Goal: Navigation & Orientation: Find specific page/section

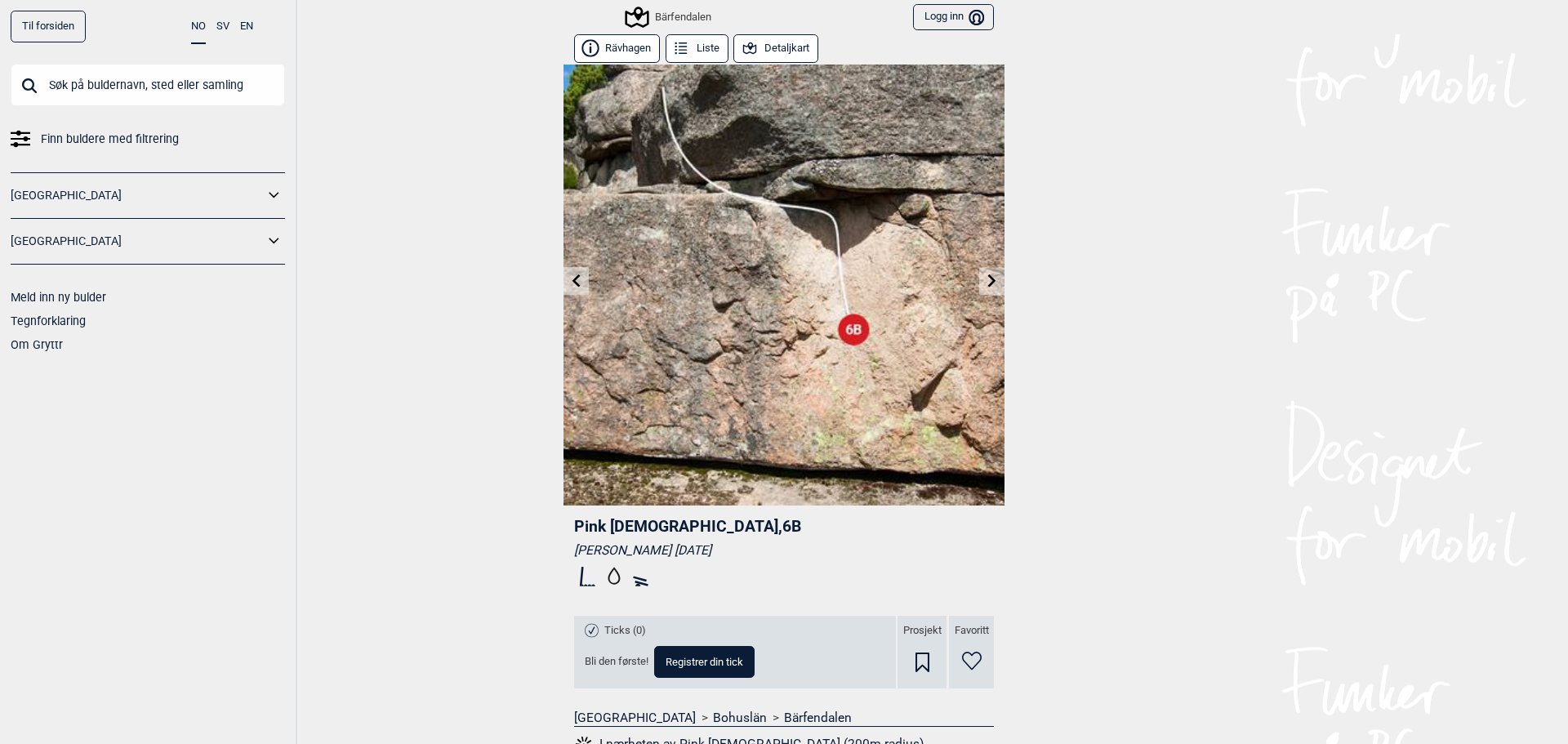
click at [986, 278] on icon at bounding box center [992, 280] width 13 height 13
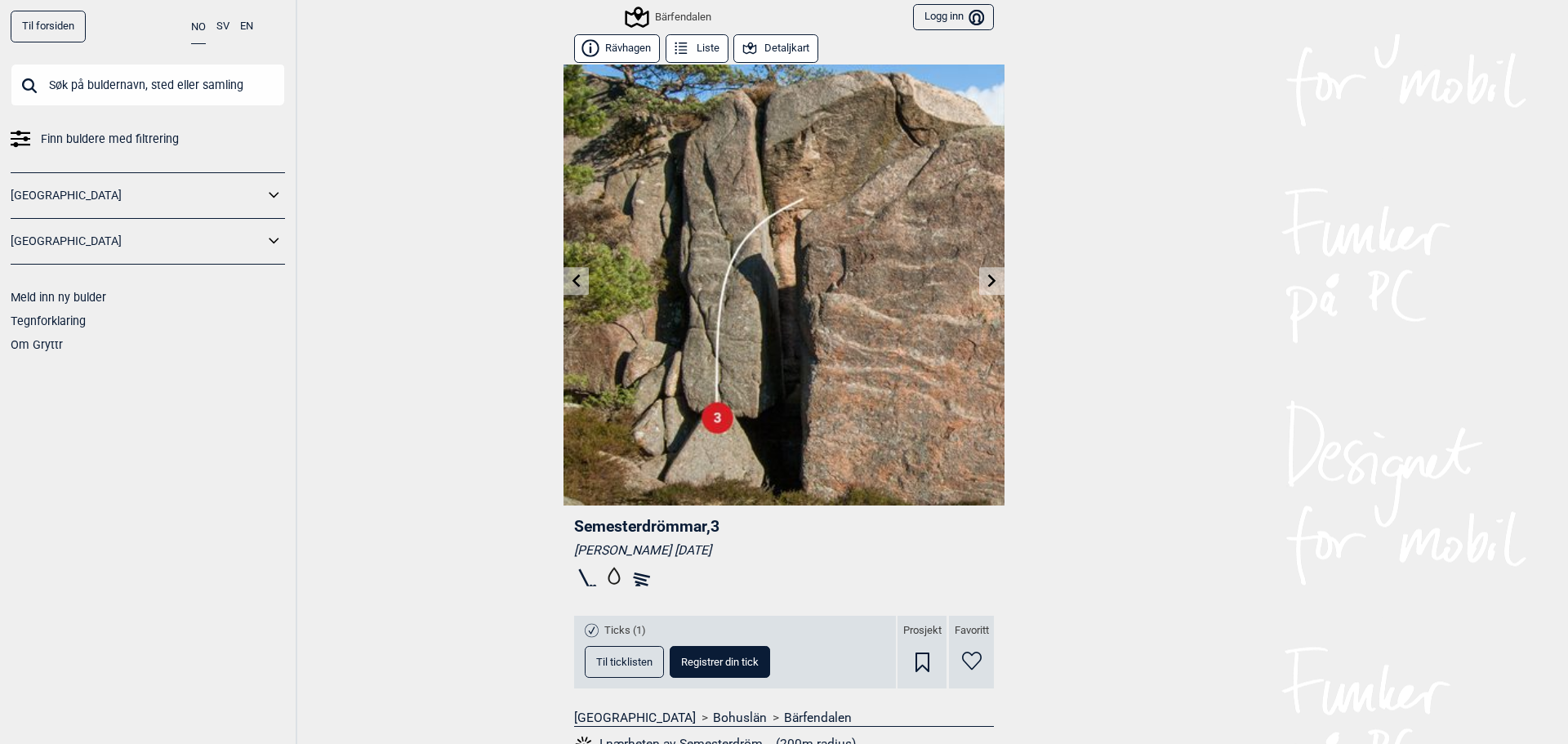
click at [573, 280] on icon at bounding box center [576, 280] width 8 height 13
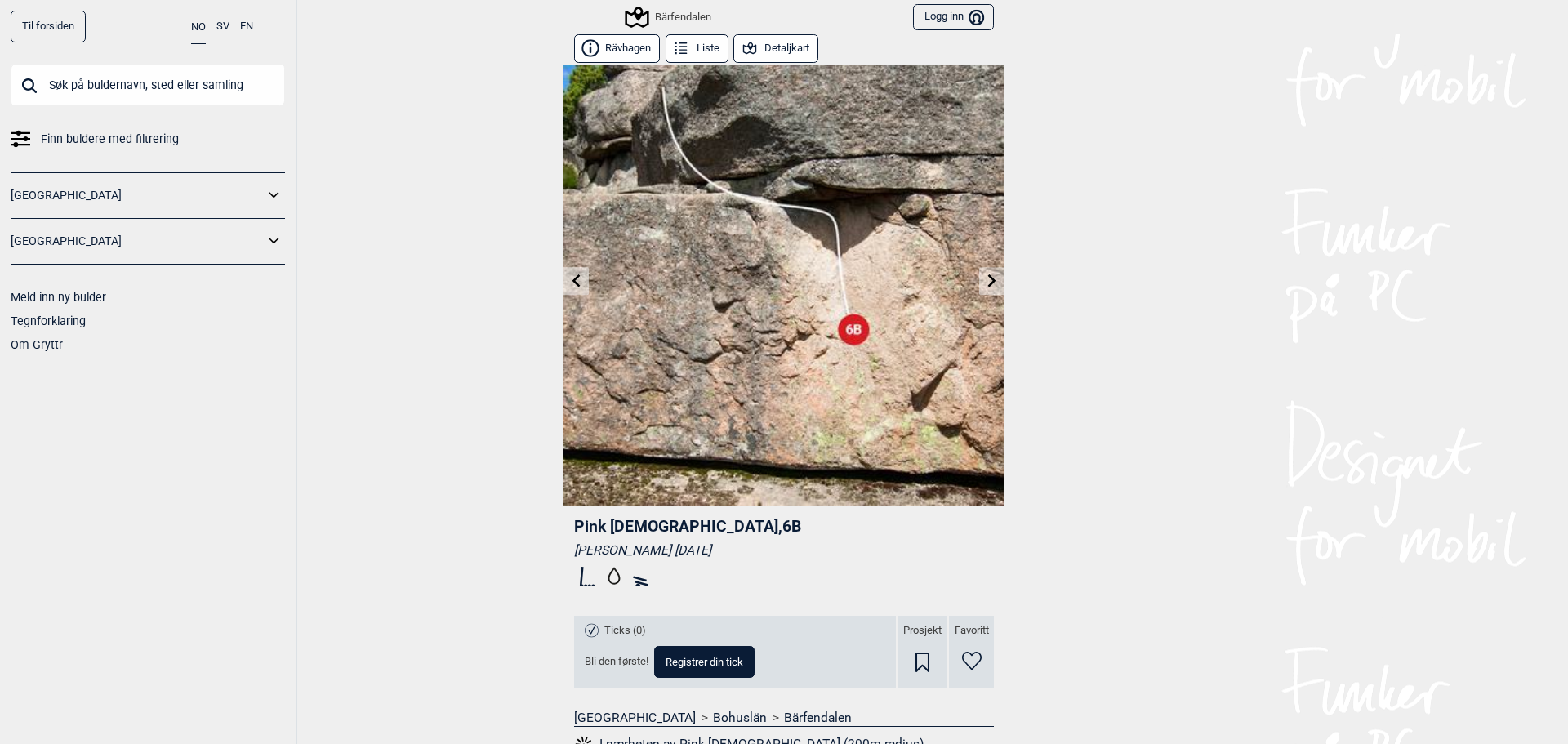
click at [669, 16] on div "Bärfendalen" at bounding box center [669, 17] width 84 height 19
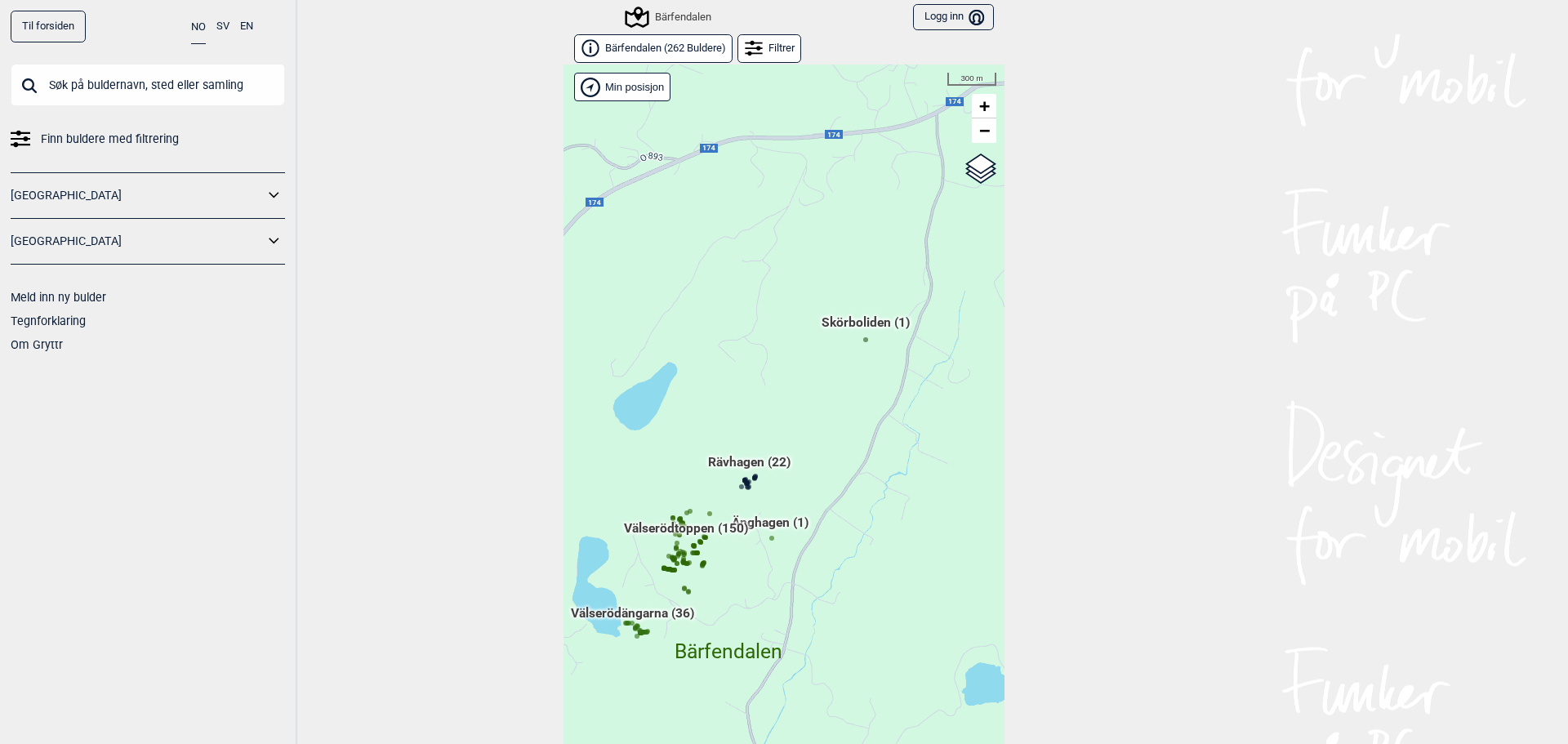
scroll to position [26, 0]
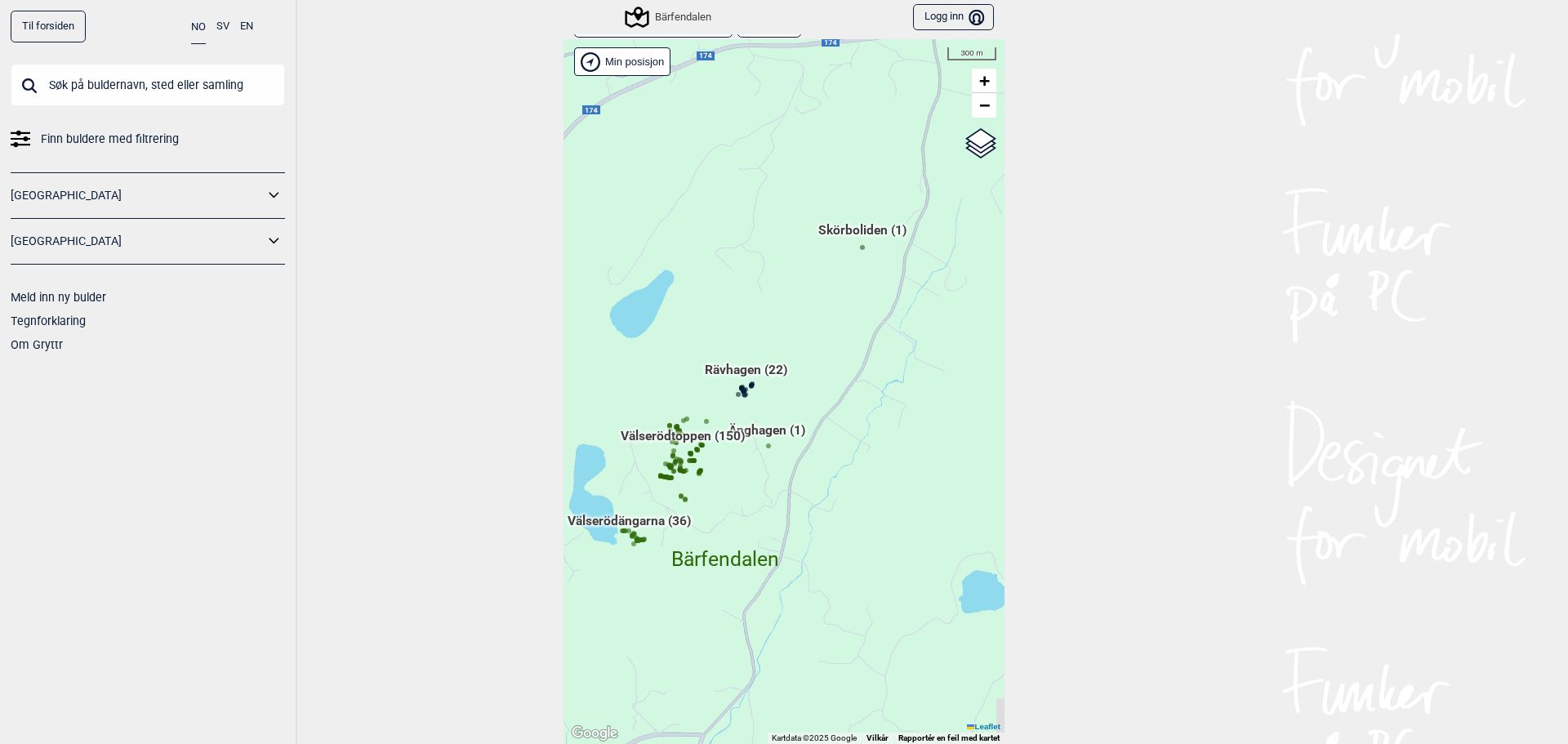
drag, startPoint x: 794, startPoint y: 573, endPoint x: 777, endPoint y: 494, distance: 80.8
click at [771, 509] on div "Hallingdal Gol Ål Stange Kolomoen [GEOGRAPHIC_DATA] [GEOGRAPHIC_DATA][PERSON_NA…" at bounding box center [784, 391] width 441 height 704
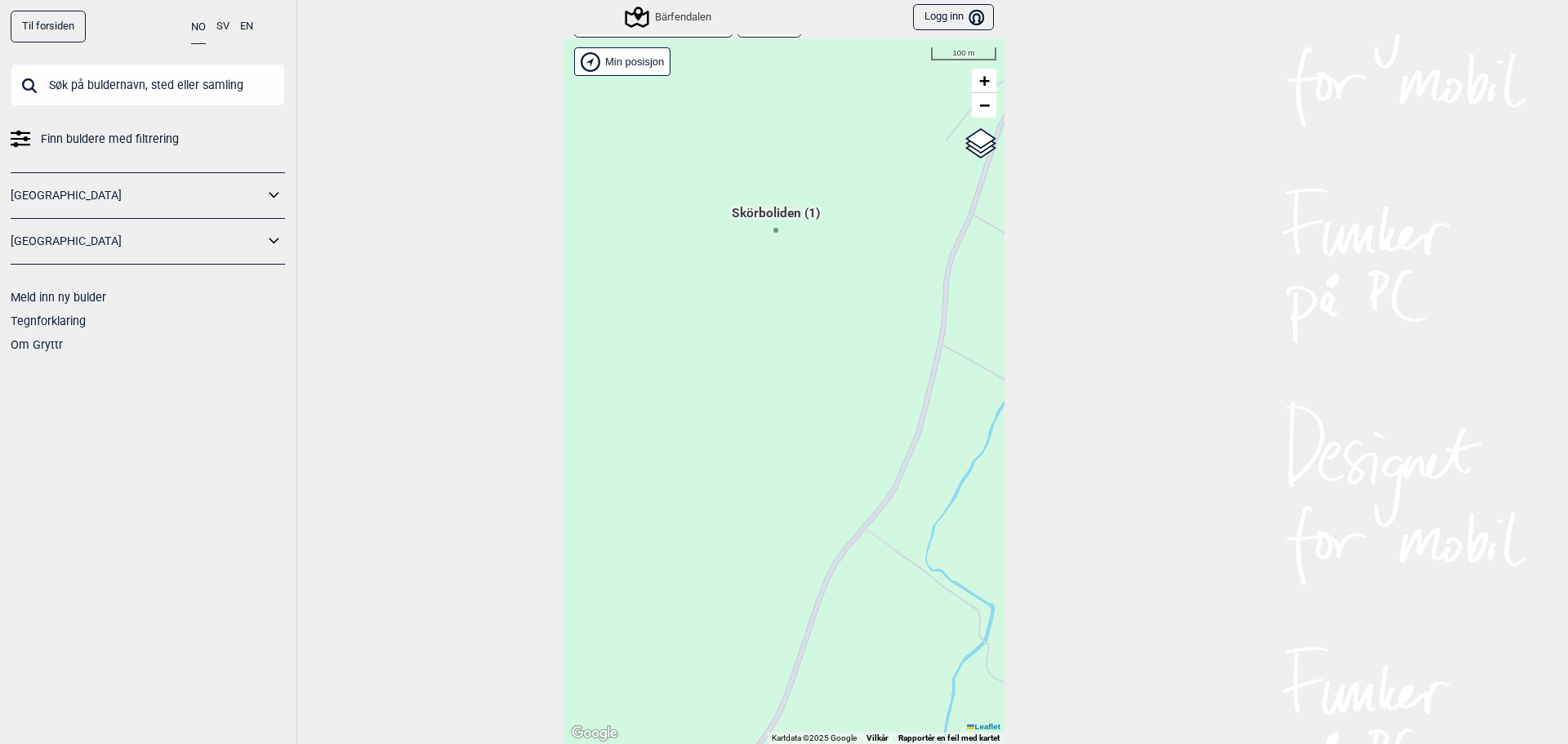
click at [770, 237] on div "Hallingdal Gol Ål Stange Kolomoen [GEOGRAPHIC_DATA] [GEOGRAPHIC_DATA][PERSON_NA…" at bounding box center [784, 391] width 441 height 704
click at [770, 229] on span "Skörboliden (1)" at bounding box center [776, 219] width 88 height 31
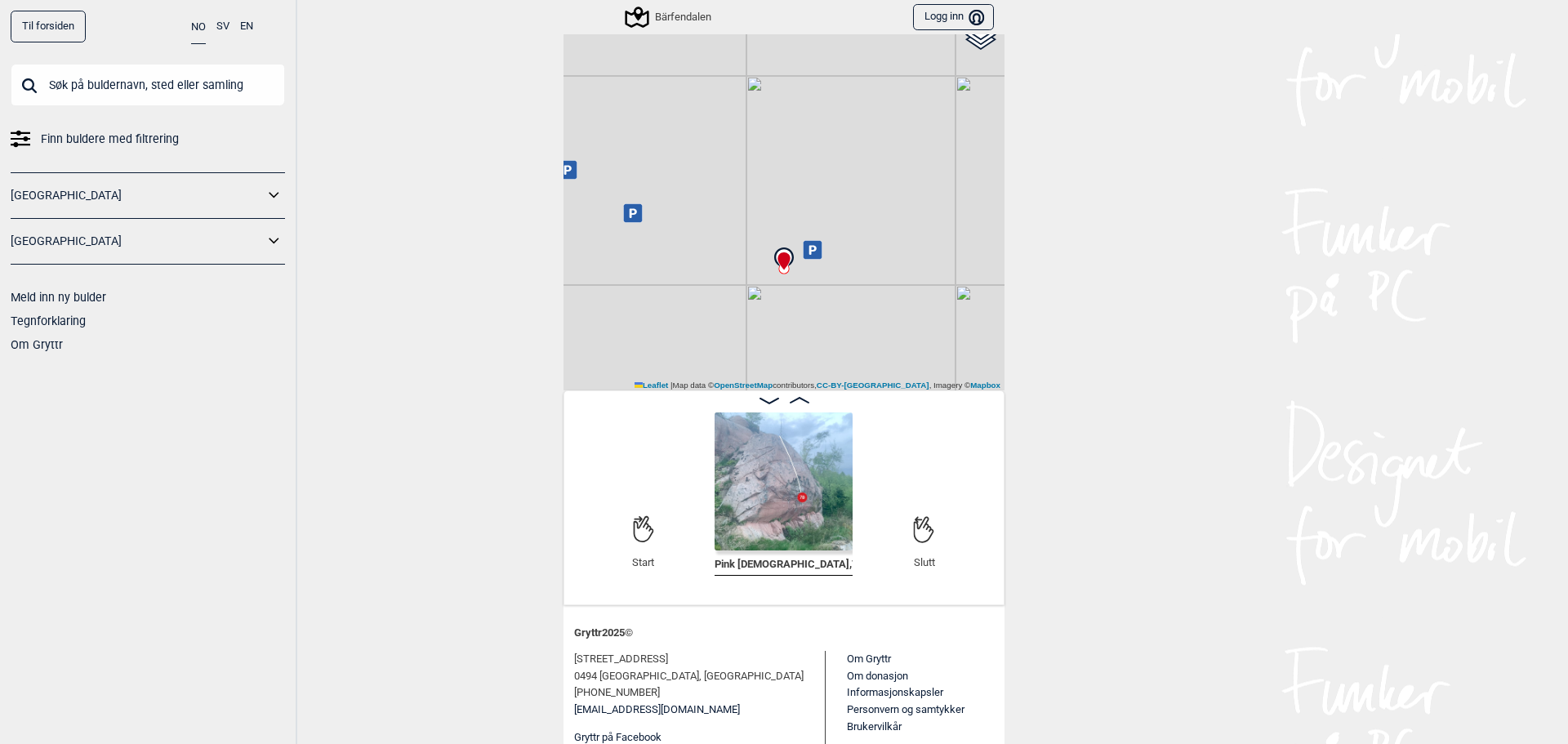
scroll to position [164, 0]
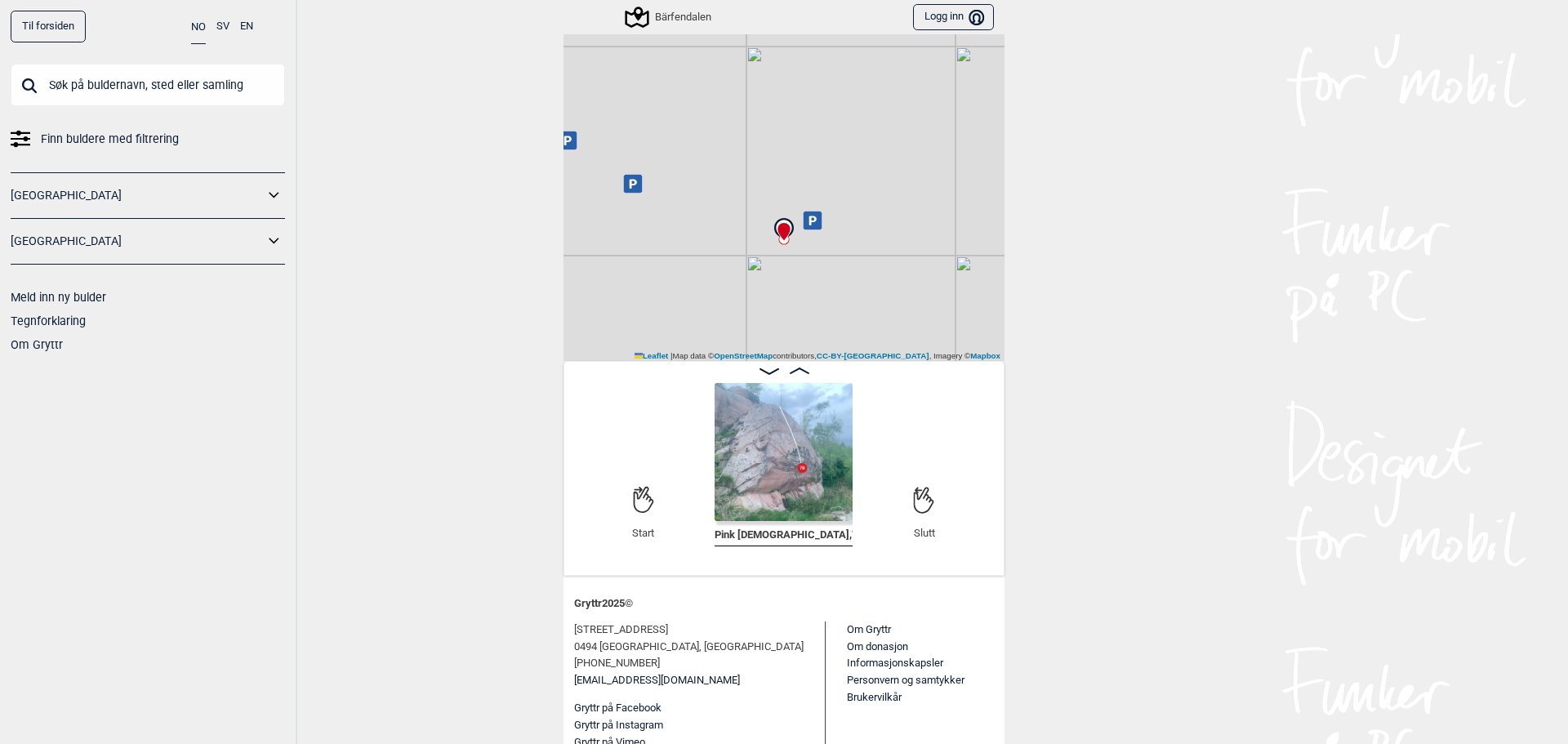
click at [779, 458] on img at bounding box center [784, 452] width 138 height 138
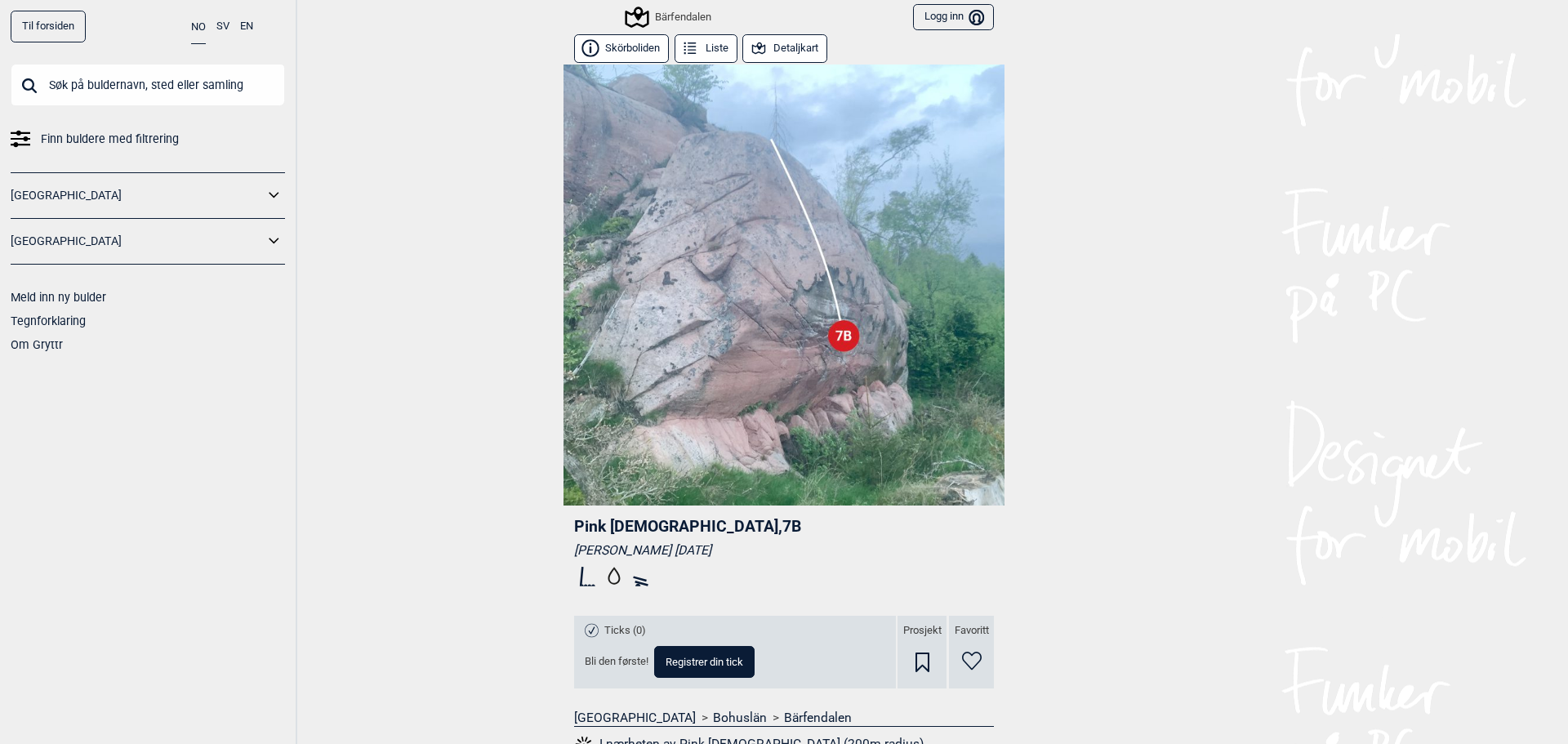
click at [658, 17] on div "Bärfendalen" at bounding box center [669, 17] width 84 height 19
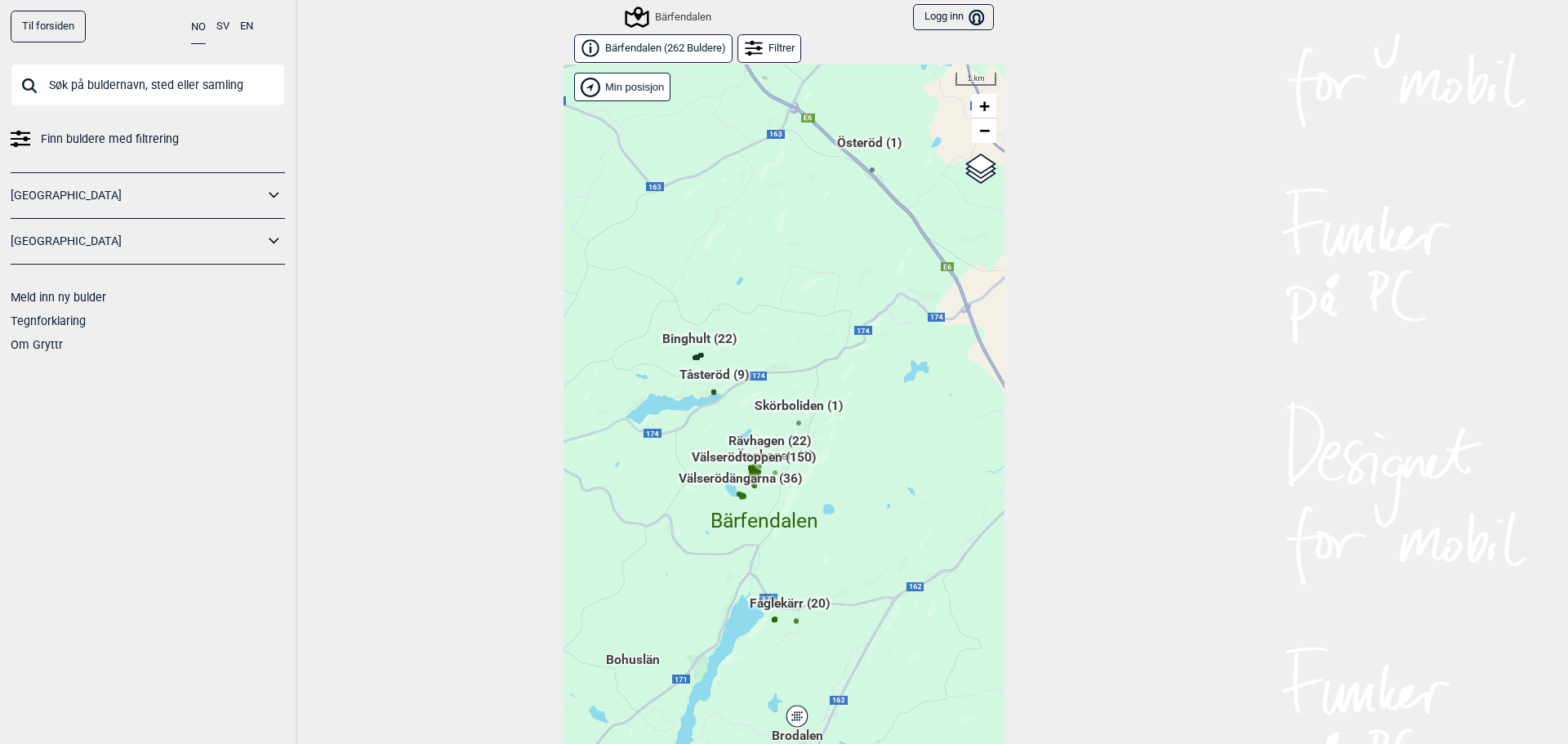
scroll to position [26, 0]
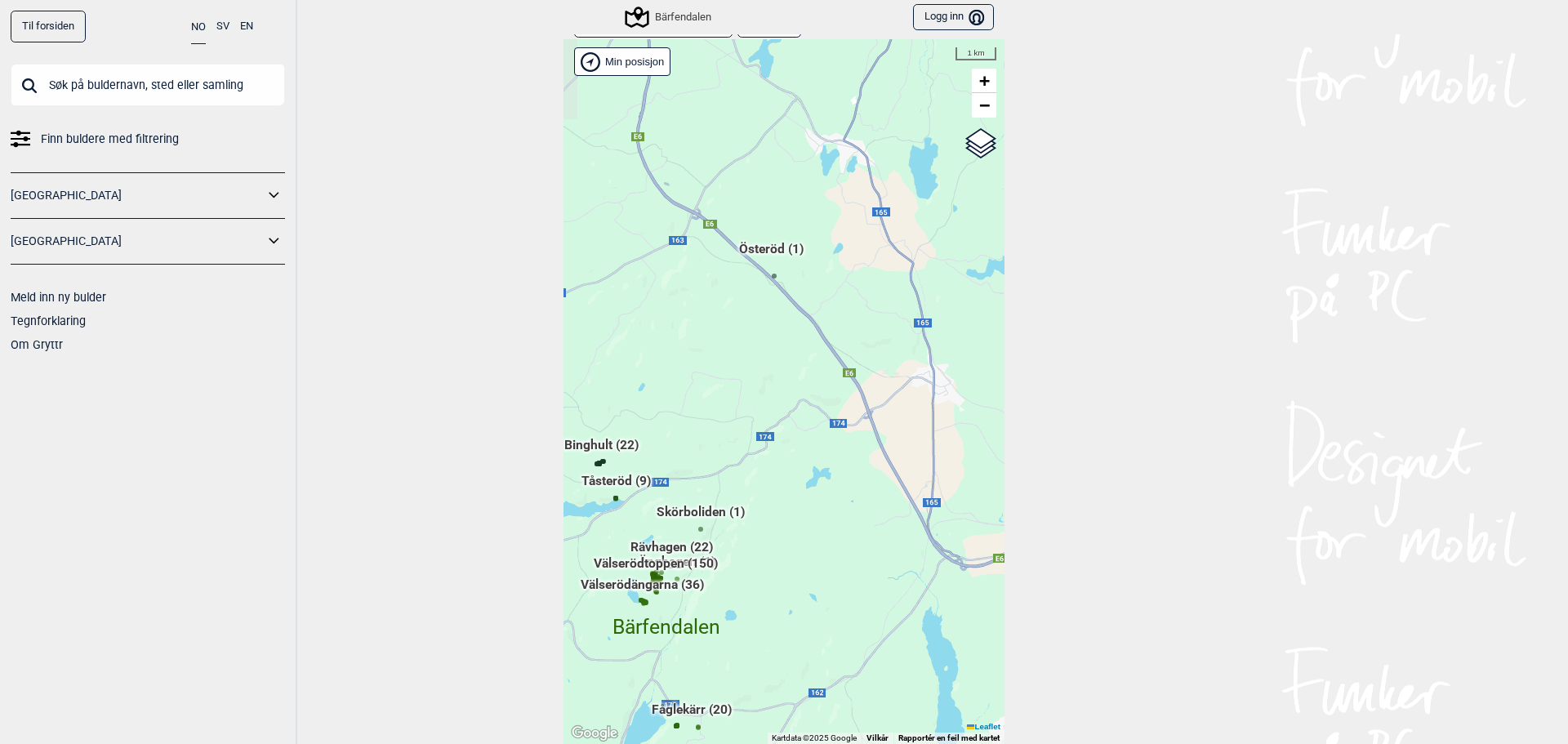
drag, startPoint x: 861, startPoint y: 449, endPoint x: 762, endPoint y: 561, distance: 149.5
click at [762, 561] on div "Hallingdal Gol Ål Stange Kolomoen [GEOGRAPHIC_DATA] [GEOGRAPHIC_DATA][PERSON_NA…" at bounding box center [784, 391] width 441 height 704
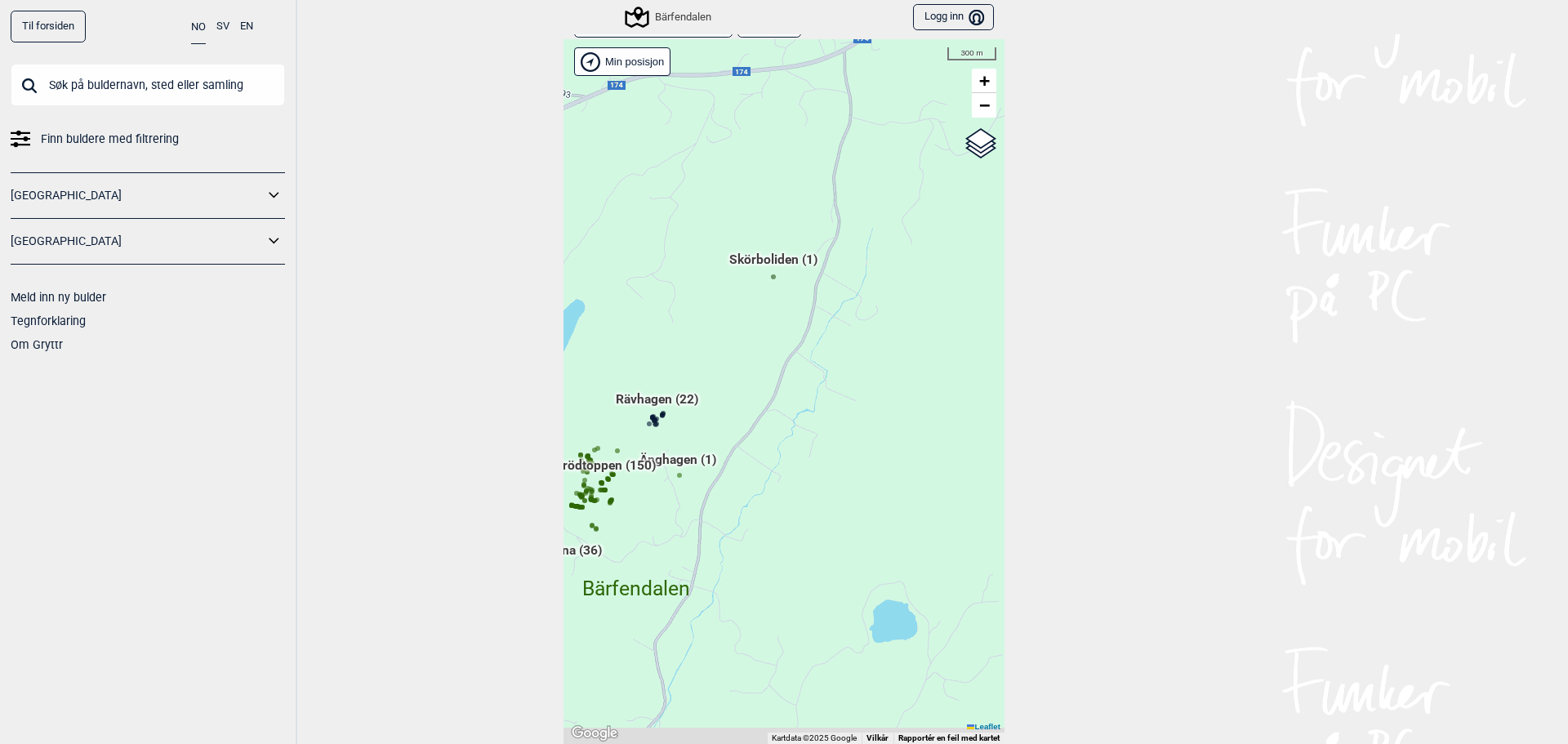
drag, startPoint x: 720, startPoint y: 594, endPoint x: 823, endPoint y: 381, distance: 236.6
click at [828, 376] on div "Hallingdal Gol Ål Stange Kolomoen [GEOGRAPHIC_DATA] [GEOGRAPHIC_DATA][PERSON_NA…" at bounding box center [784, 391] width 441 height 704
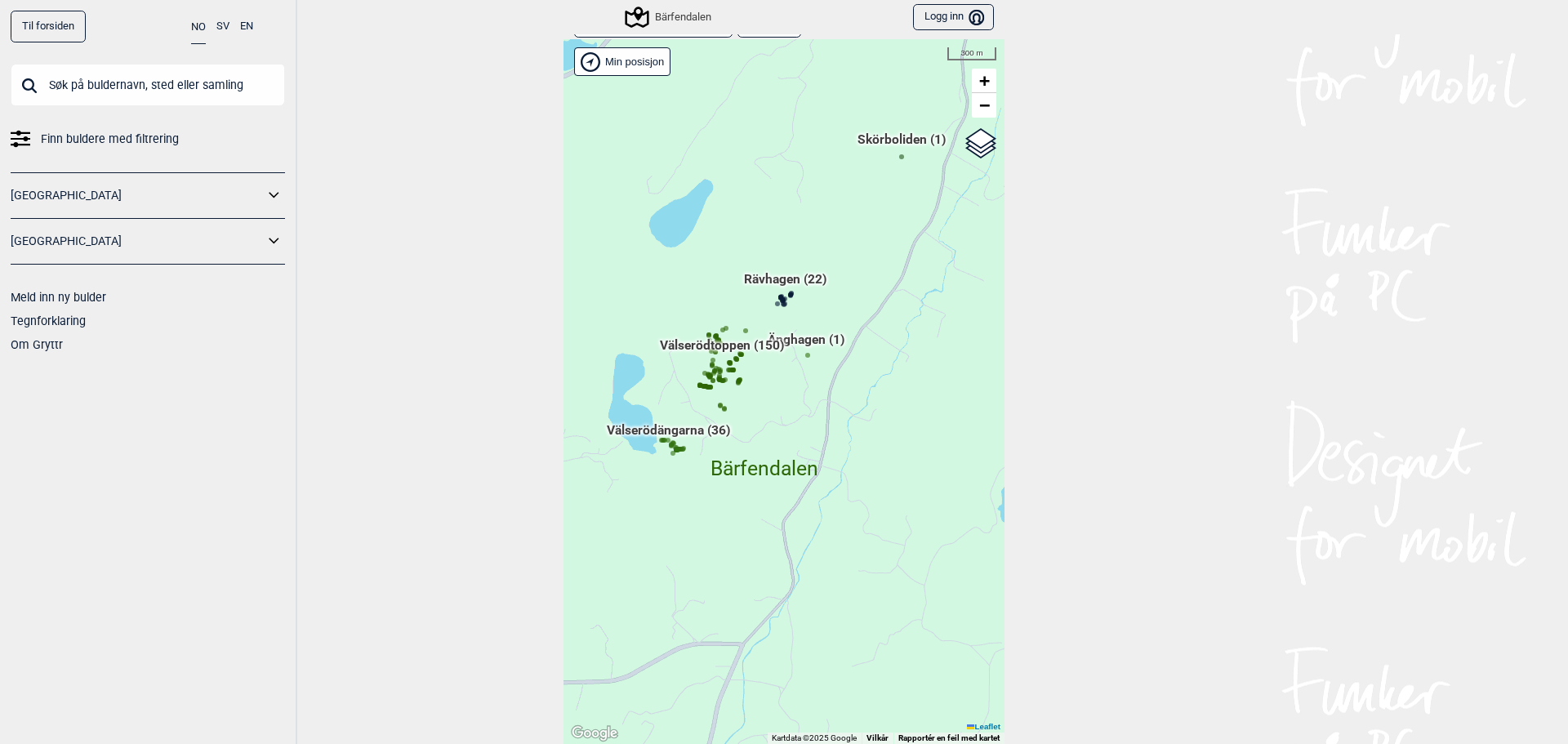
drag, startPoint x: 724, startPoint y: 474, endPoint x: 837, endPoint y: 391, distance: 140.2
click at [845, 377] on div "Hallingdal Gol Ål Stange Kolomoen [GEOGRAPHIC_DATA] [GEOGRAPHIC_DATA][PERSON_NA…" at bounding box center [784, 391] width 441 height 704
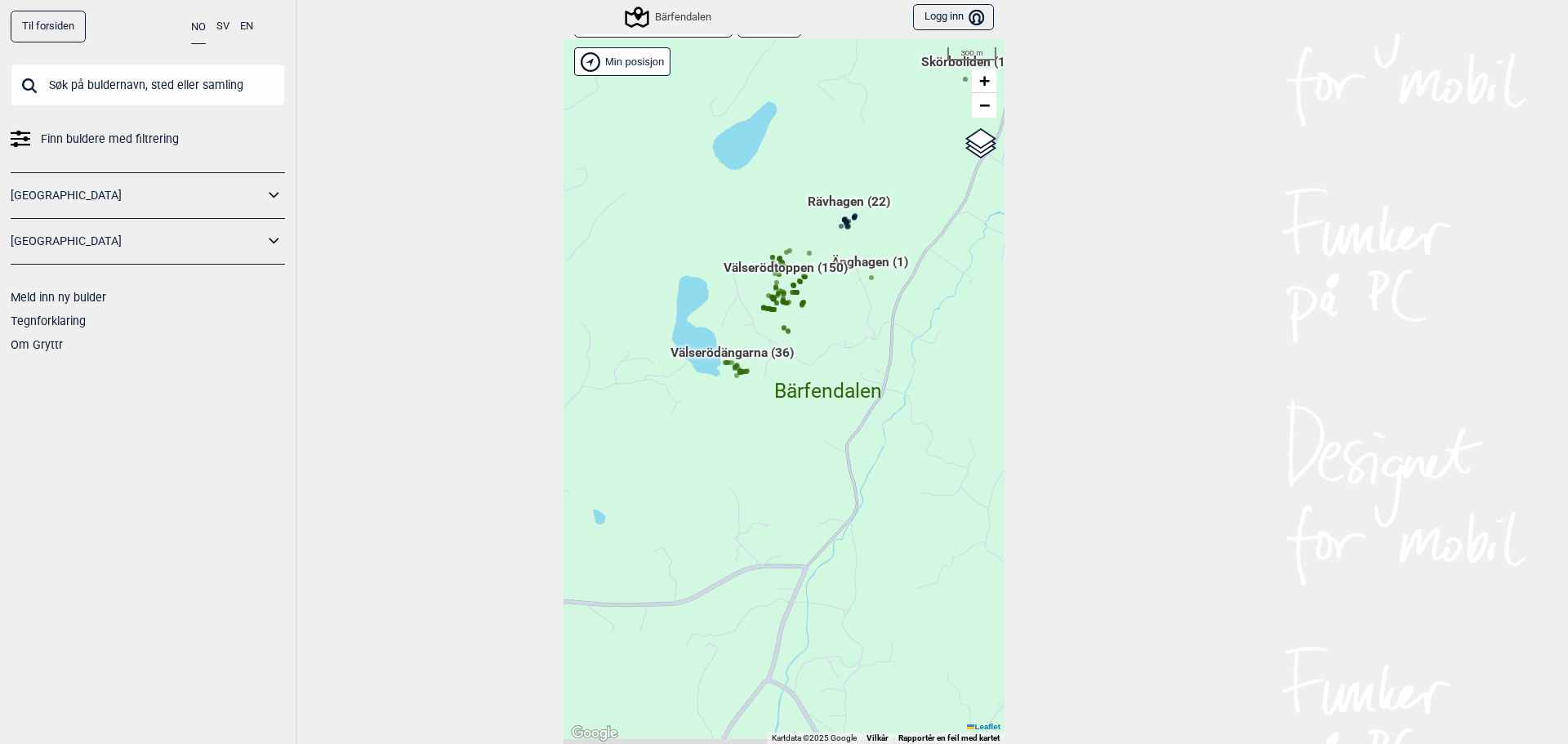
drag, startPoint x: 770, startPoint y: 496, endPoint x: 836, endPoint y: 421, distance: 99.9
click at [835, 422] on div "Hallingdal Gol Ål Stange Kolomoen [GEOGRAPHIC_DATA] [GEOGRAPHIC_DATA][PERSON_NA…" at bounding box center [784, 391] width 441 height 704
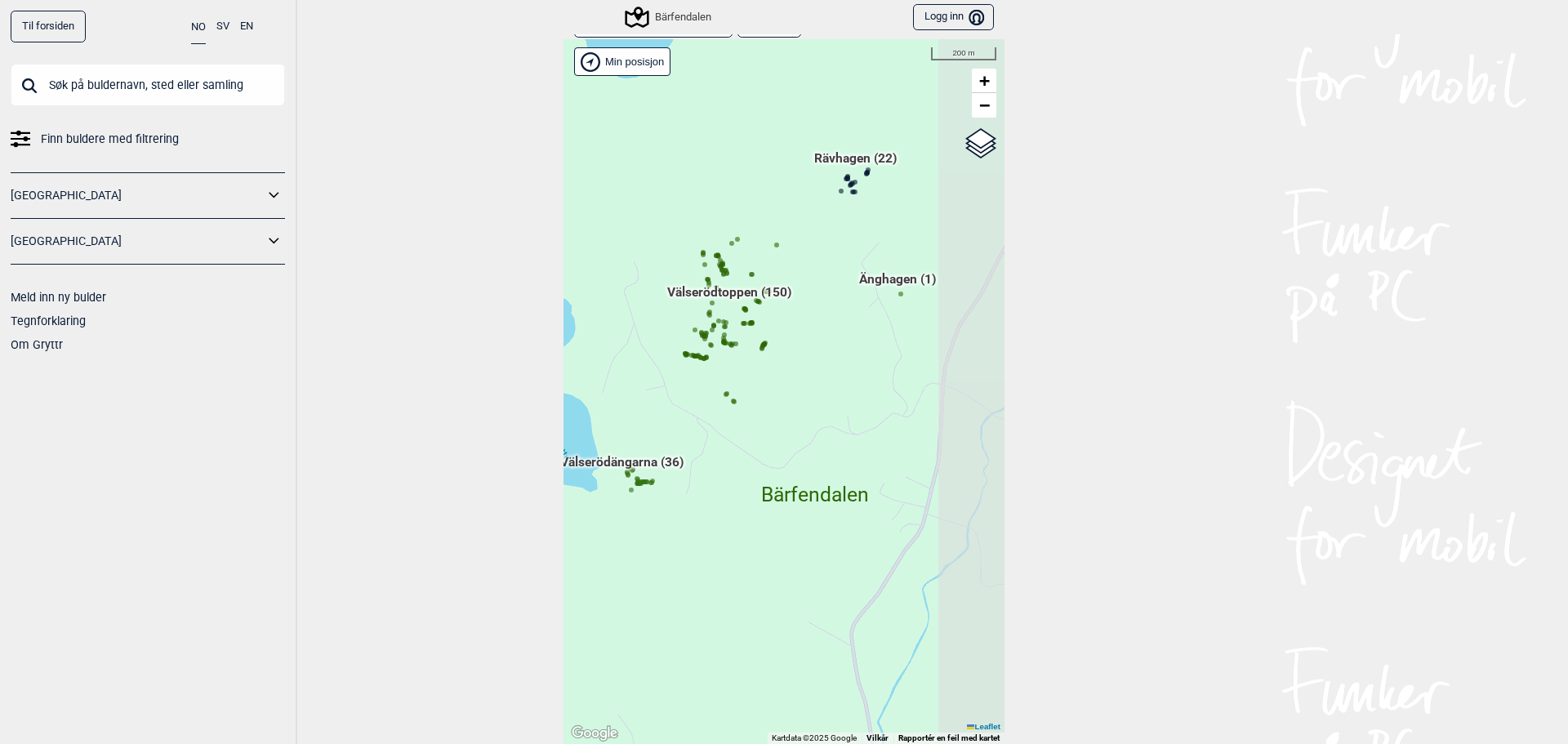
drag, startPoint x: 838, startPoint y: 459, endPoint x: 729, endPoint y: 567, distance: 153.4
click at [725, 571] on div "Hallingdal Gol Ål Stange Kolomoen [GEOGRAPHIC_DATA] [GEOGRAPHIC_DATA][PERSON_NA…" at bounding box center [784, 391] width 441 height 704
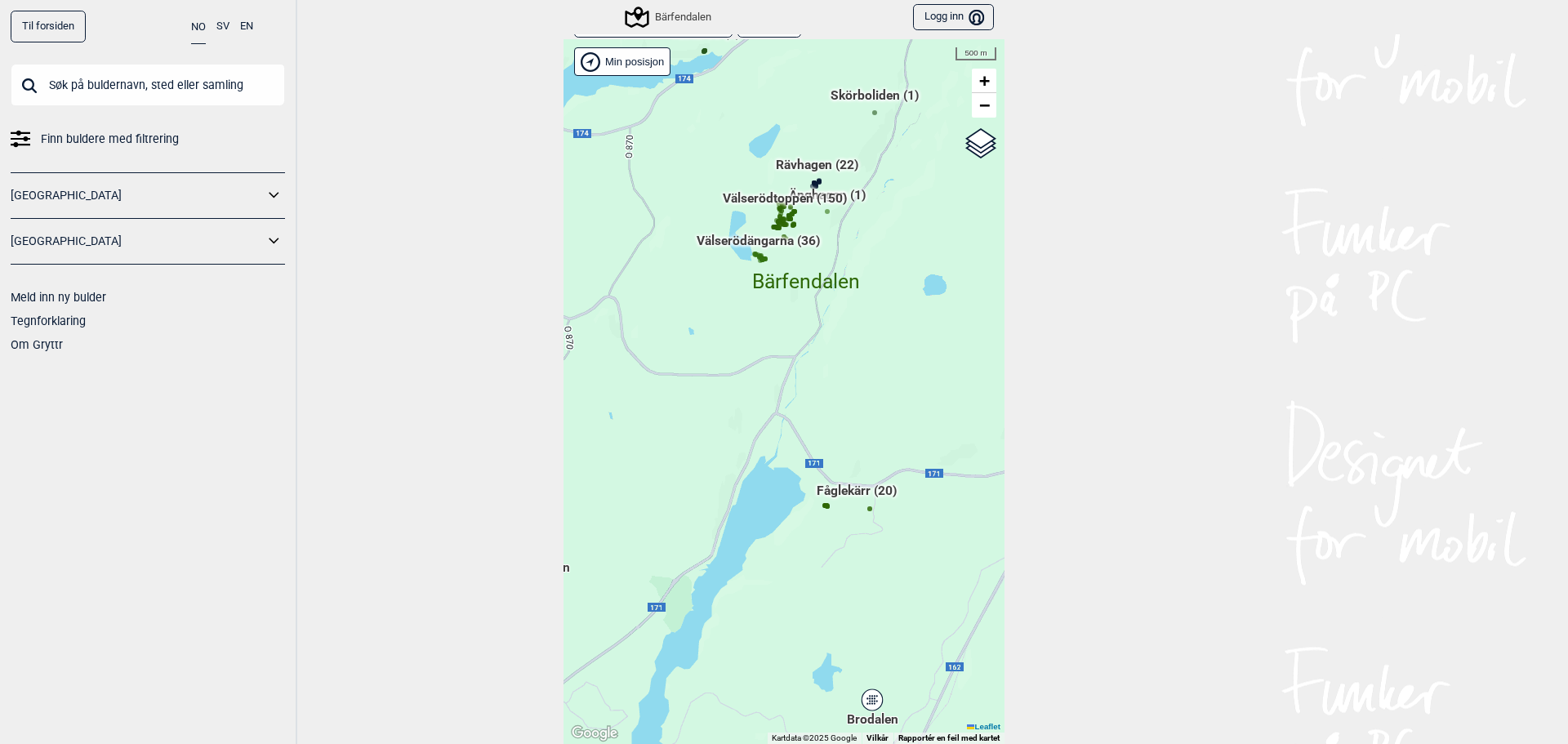
click at [118, 91] on input "text" at bounding box center [148, 84] width 274 height 42
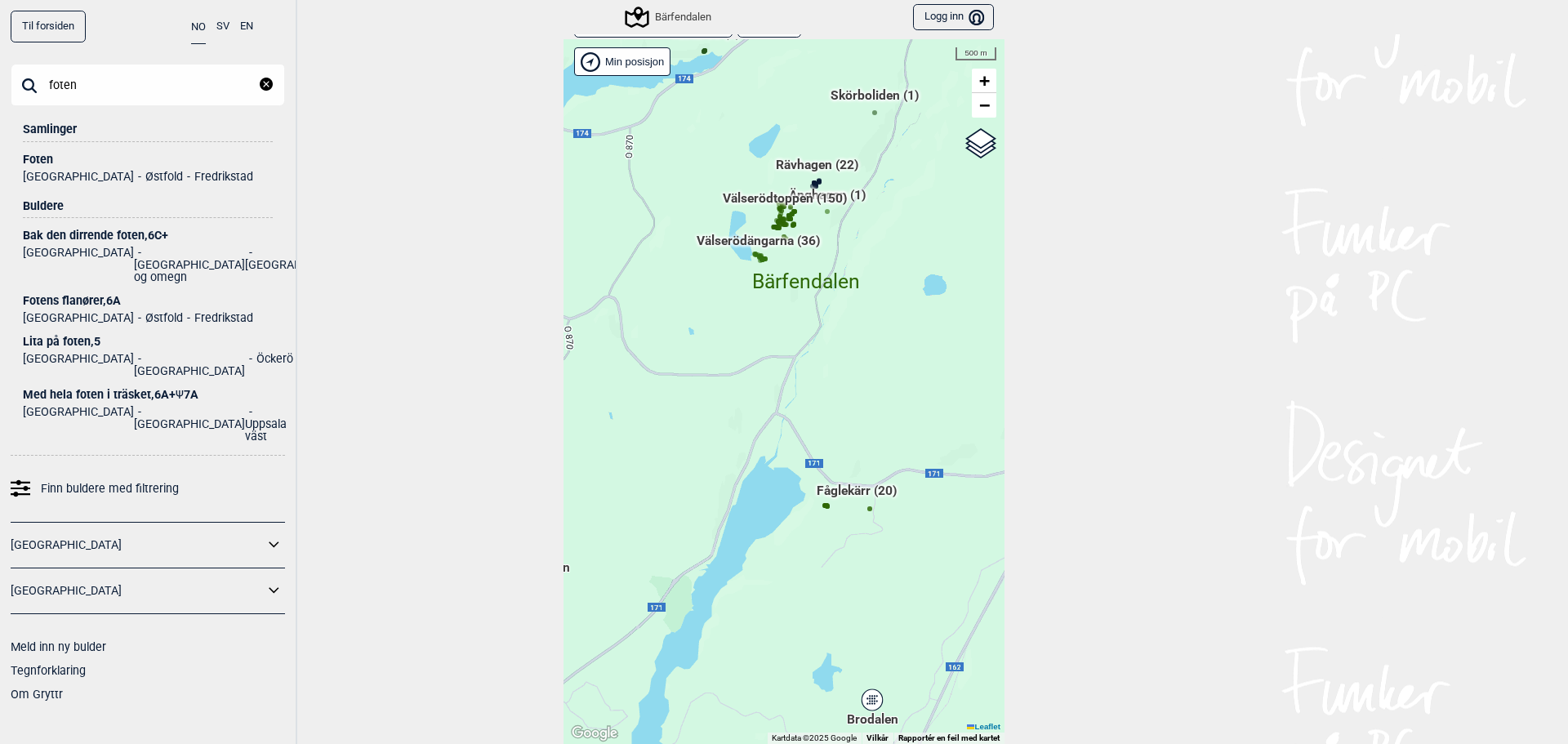
type input "foten"
click at [40, 157] on div "Foten" at bounding box center [148, 160] width 250 height 12
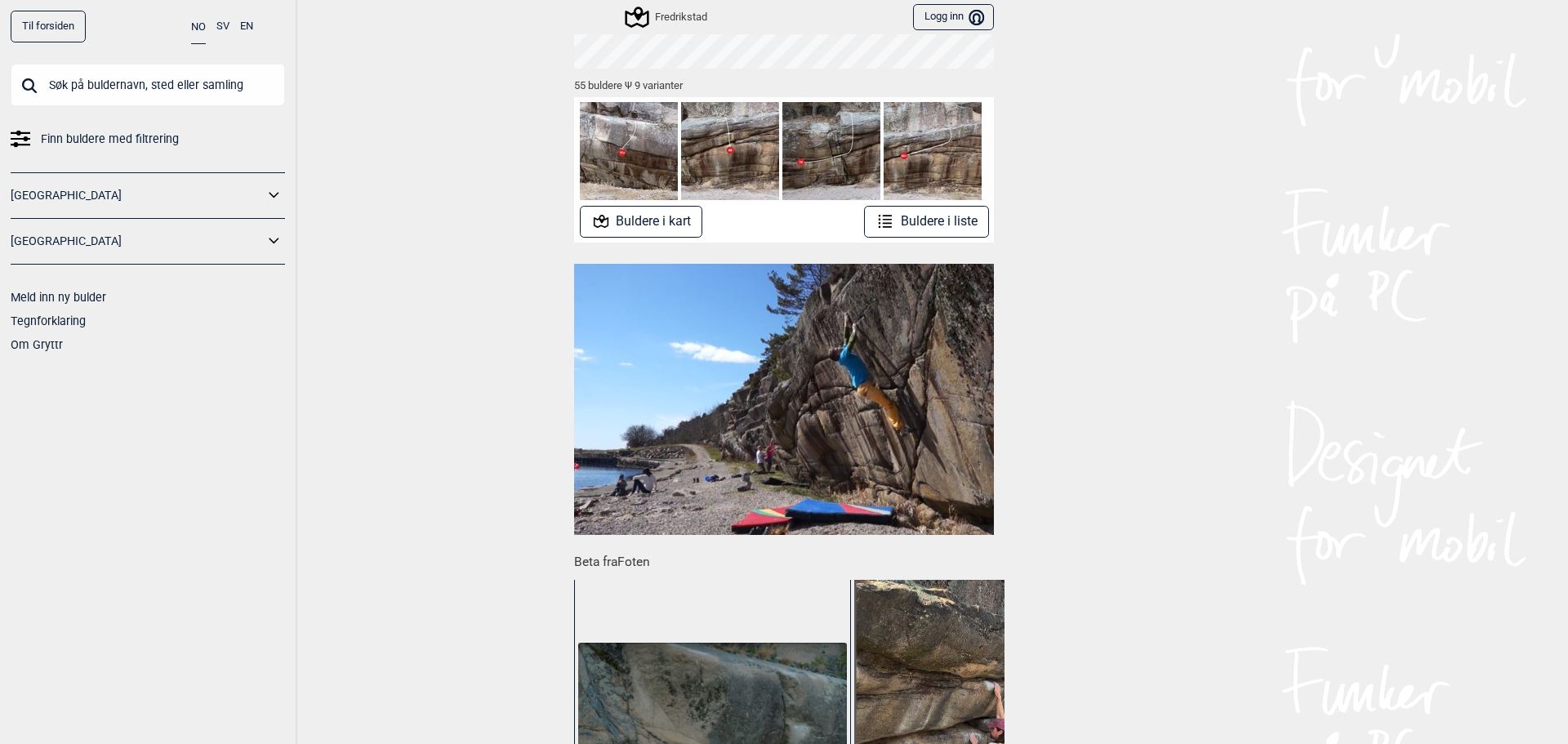
scroll to position [245, 0]
click at [942, 224] on button "Buldere i liste" at bounding box center [927, 221] width 125 height 32
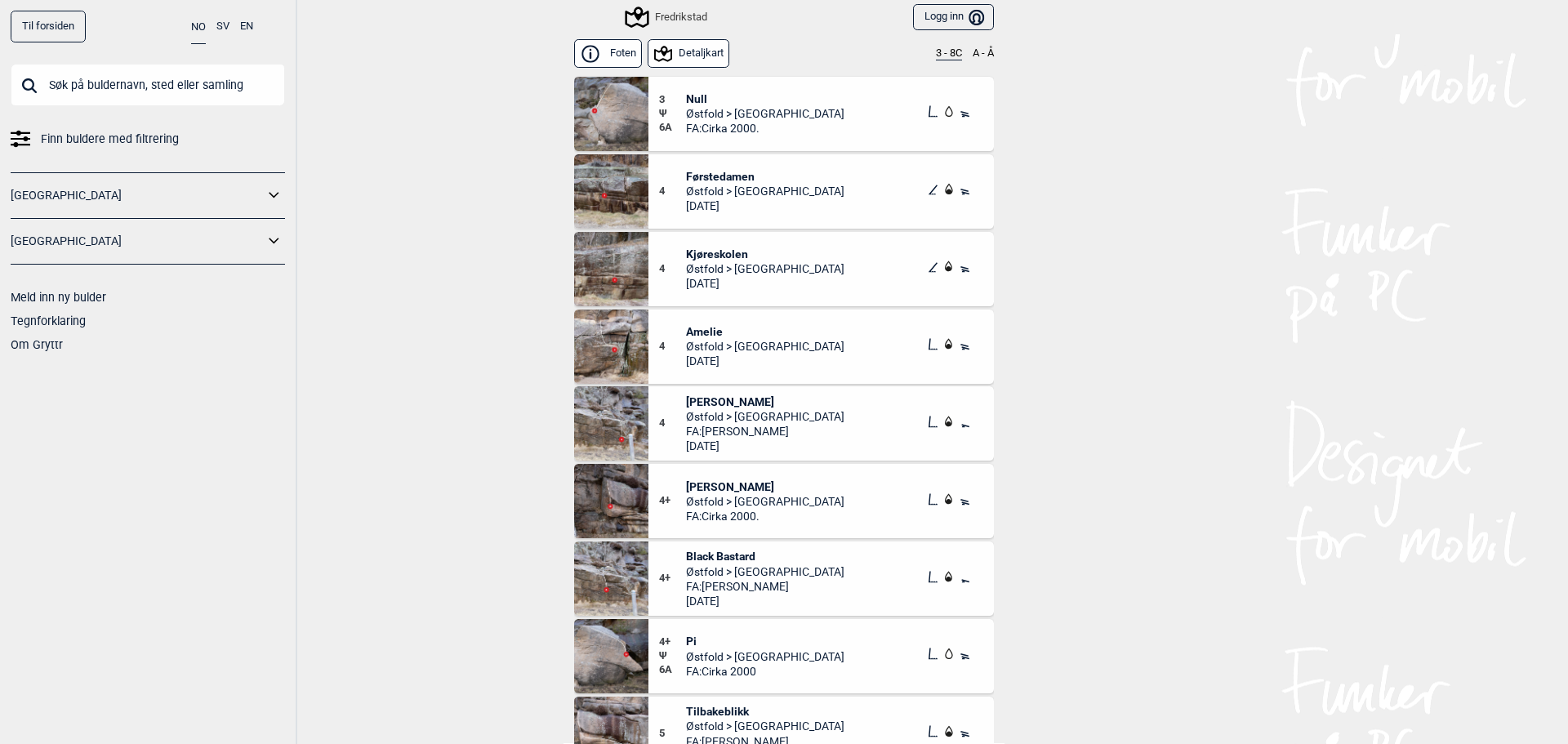
click at [617, 99] on img at bounding box center [611, 113] width 75 height 75
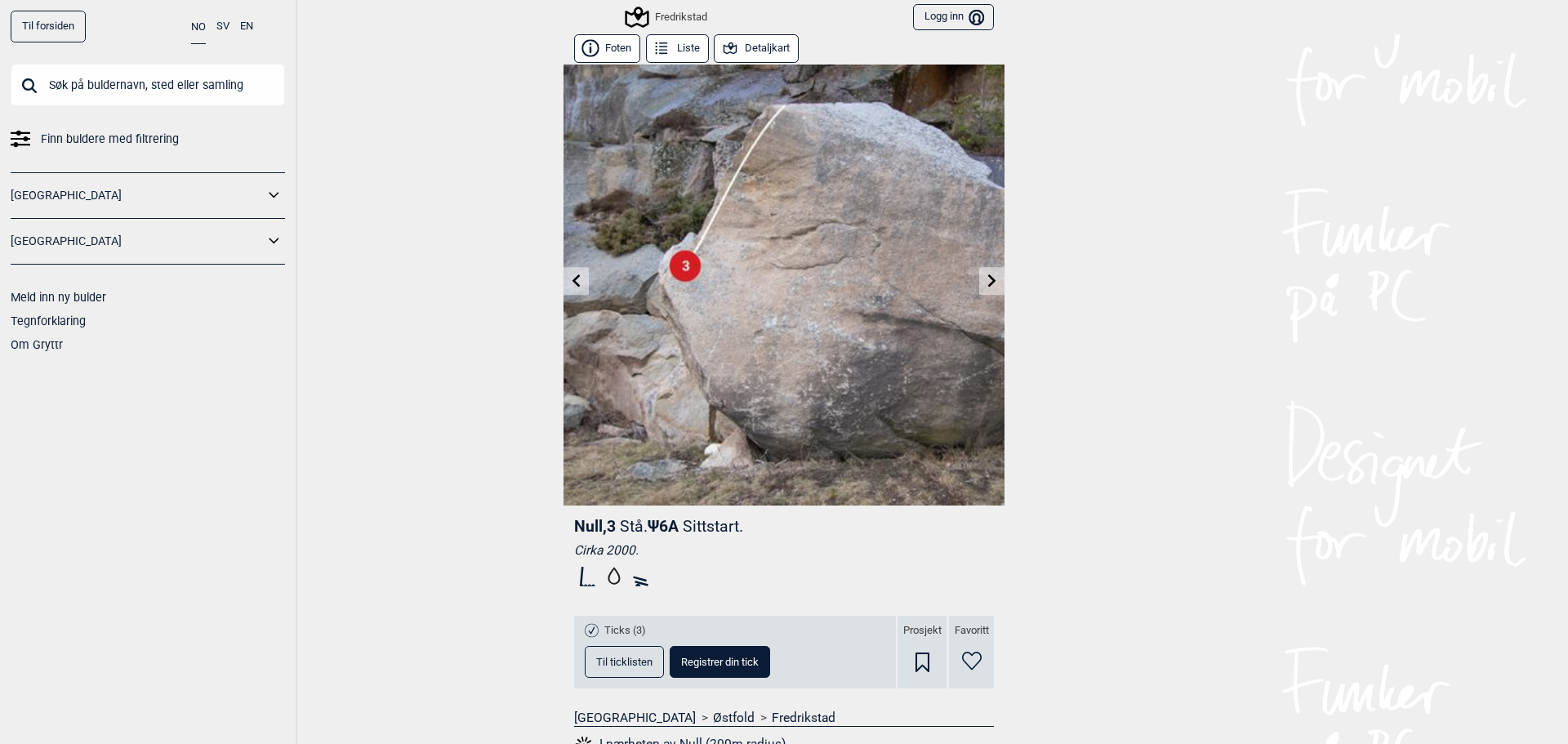
click at [986, 277] on icon at bounding box center [992, 280] width 13 height 13
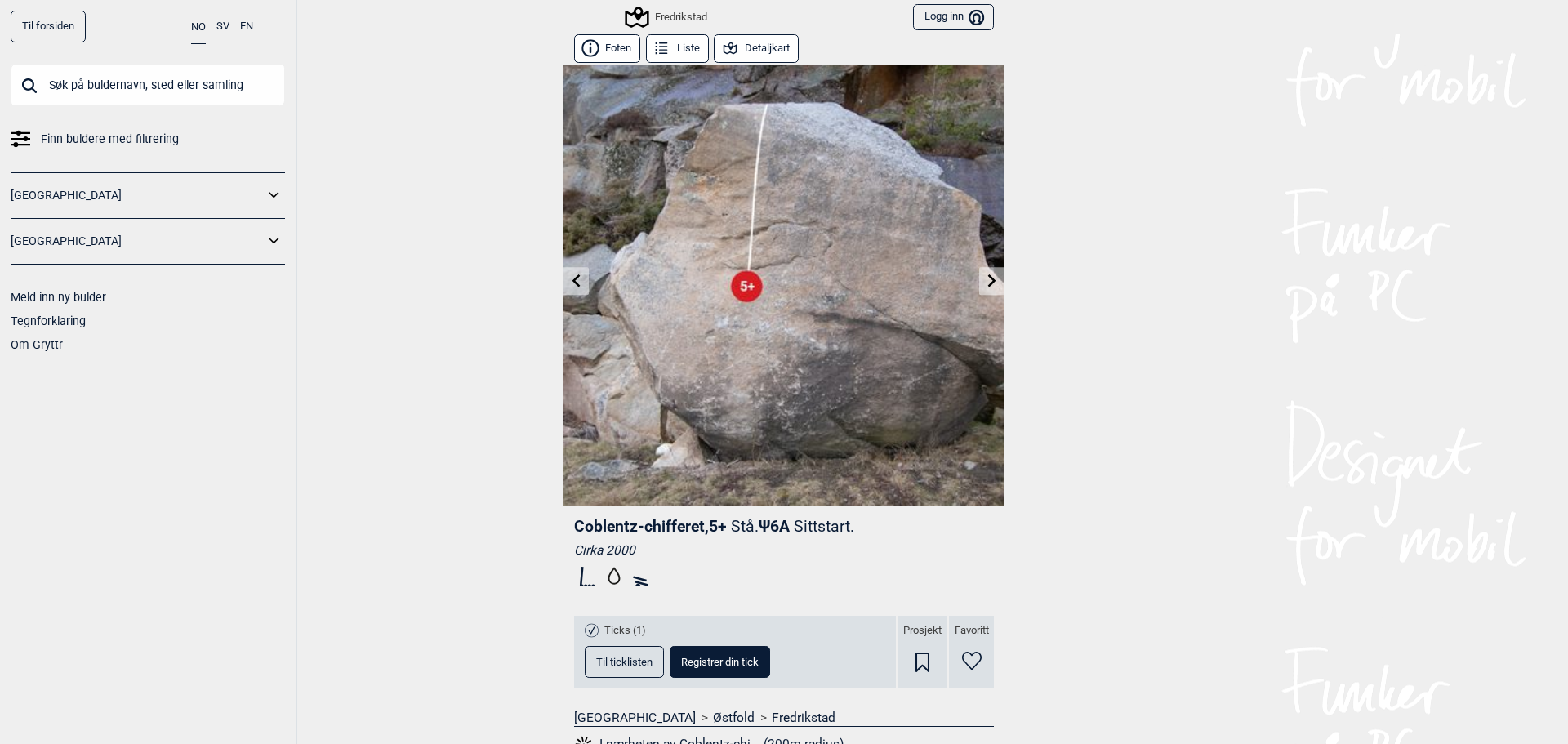
click at [990, 284] on icon at bounding box center [992, 280] width 13 height 13
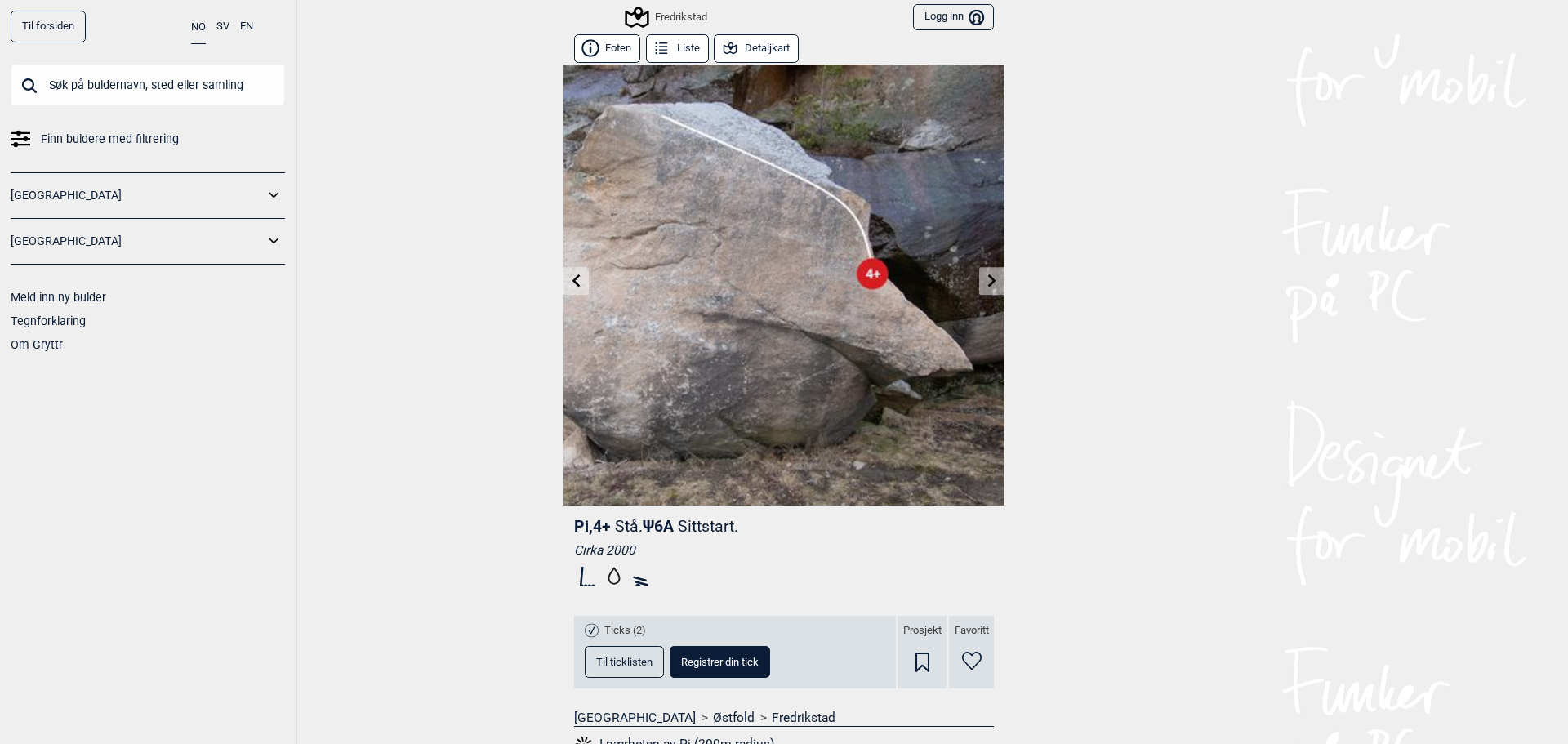
click at [986, 281] on icon at bounding box center [992, 280] width 13 height 13
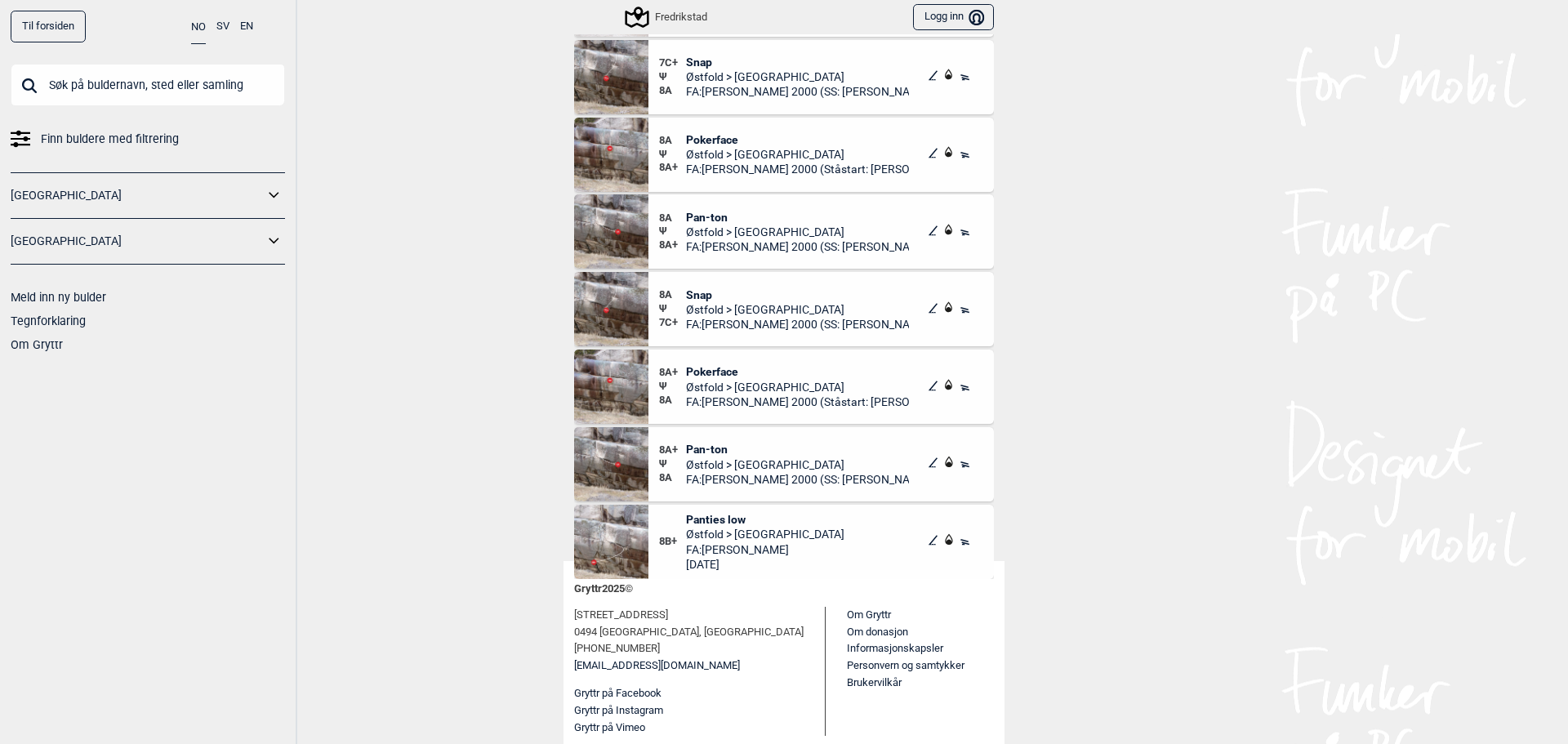
scroll to position [185, 0]
click at [603, 543] on img at bounding box center [611, 539] width 75 height 75
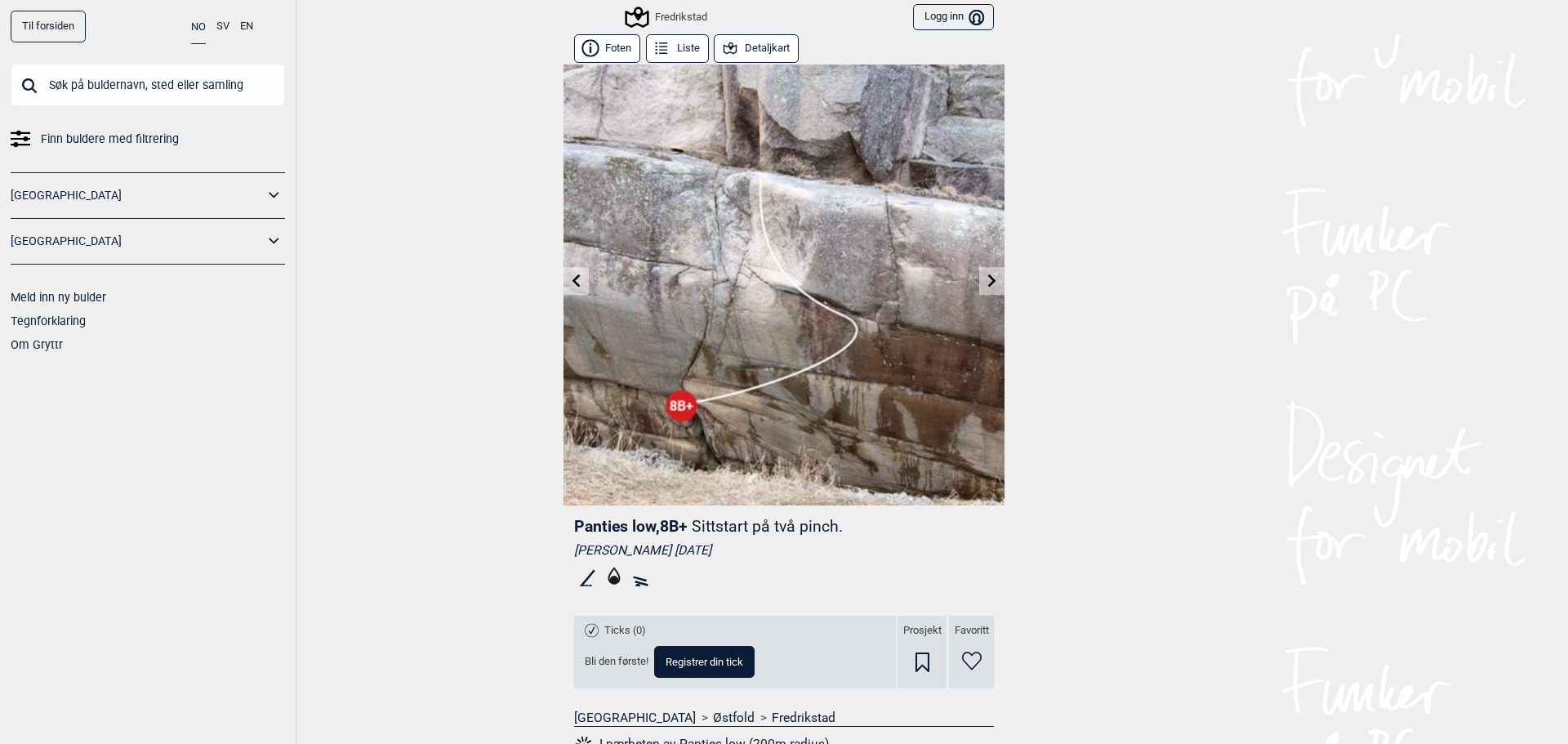
click at [570, 277] on icon at bounding box center [576, 280] width 13 height 13
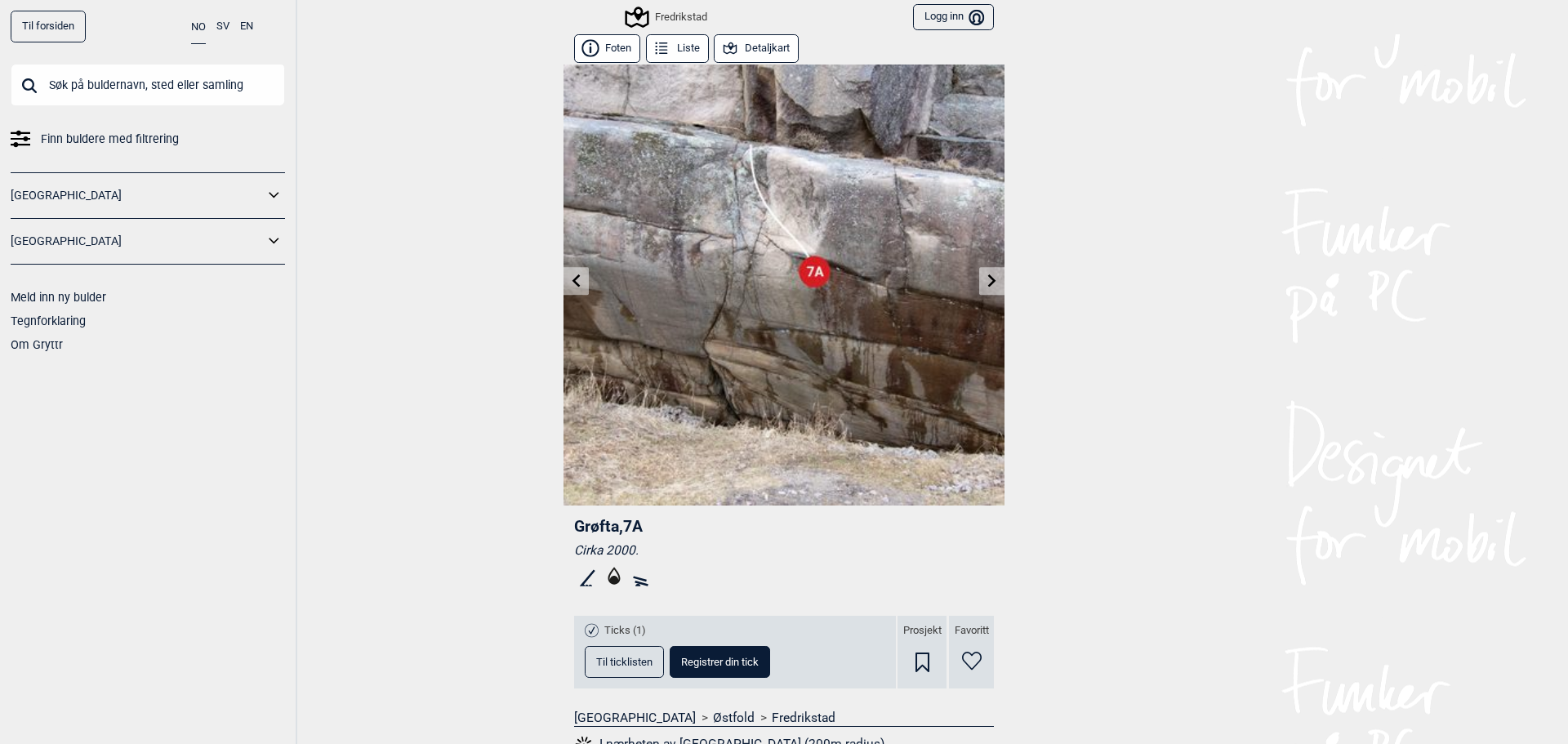
click at [572, 281] on icon at bounding box center [576, 280] width 13 height 13
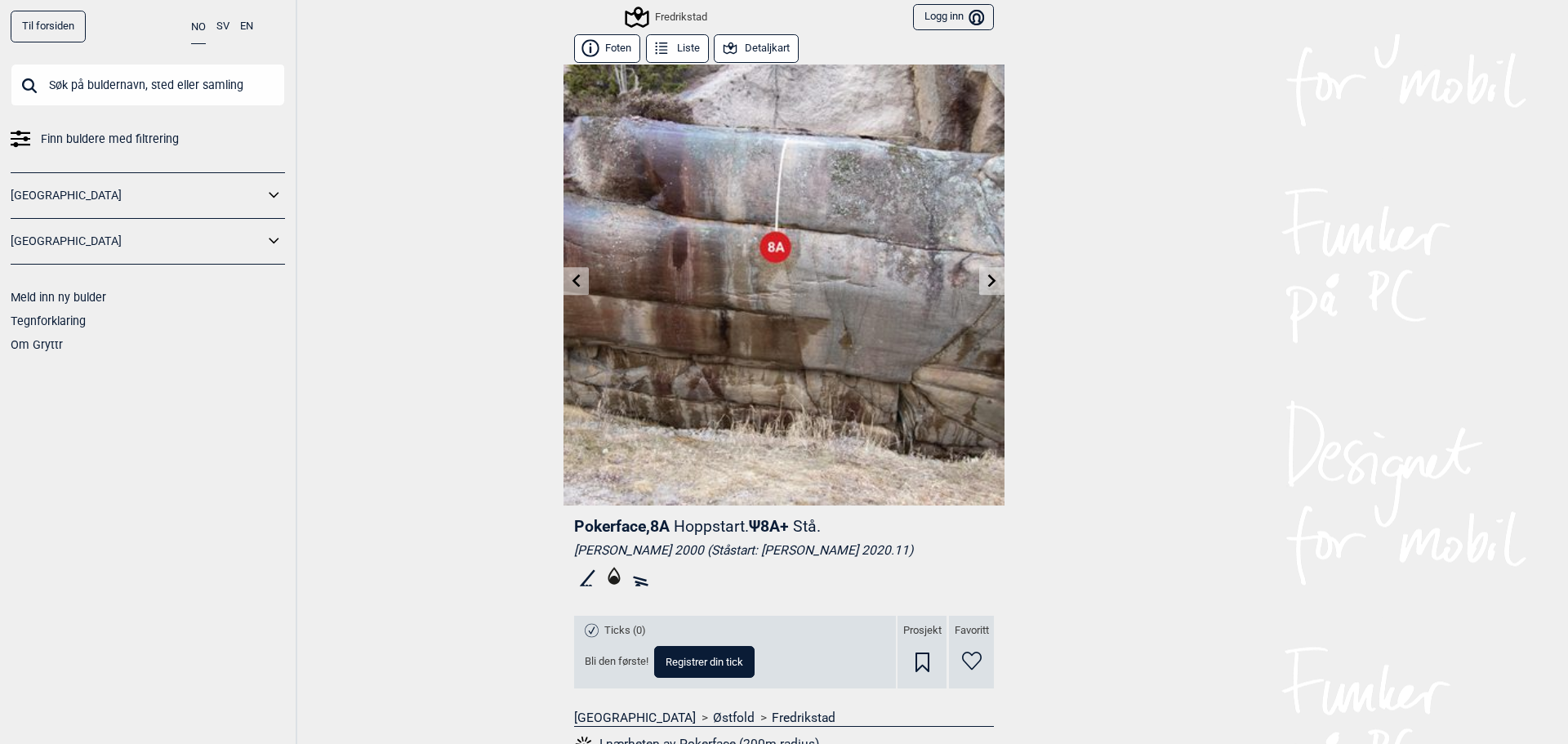
click at [573, 282] on icon at bounding box center [576, 280] width 13 height 13
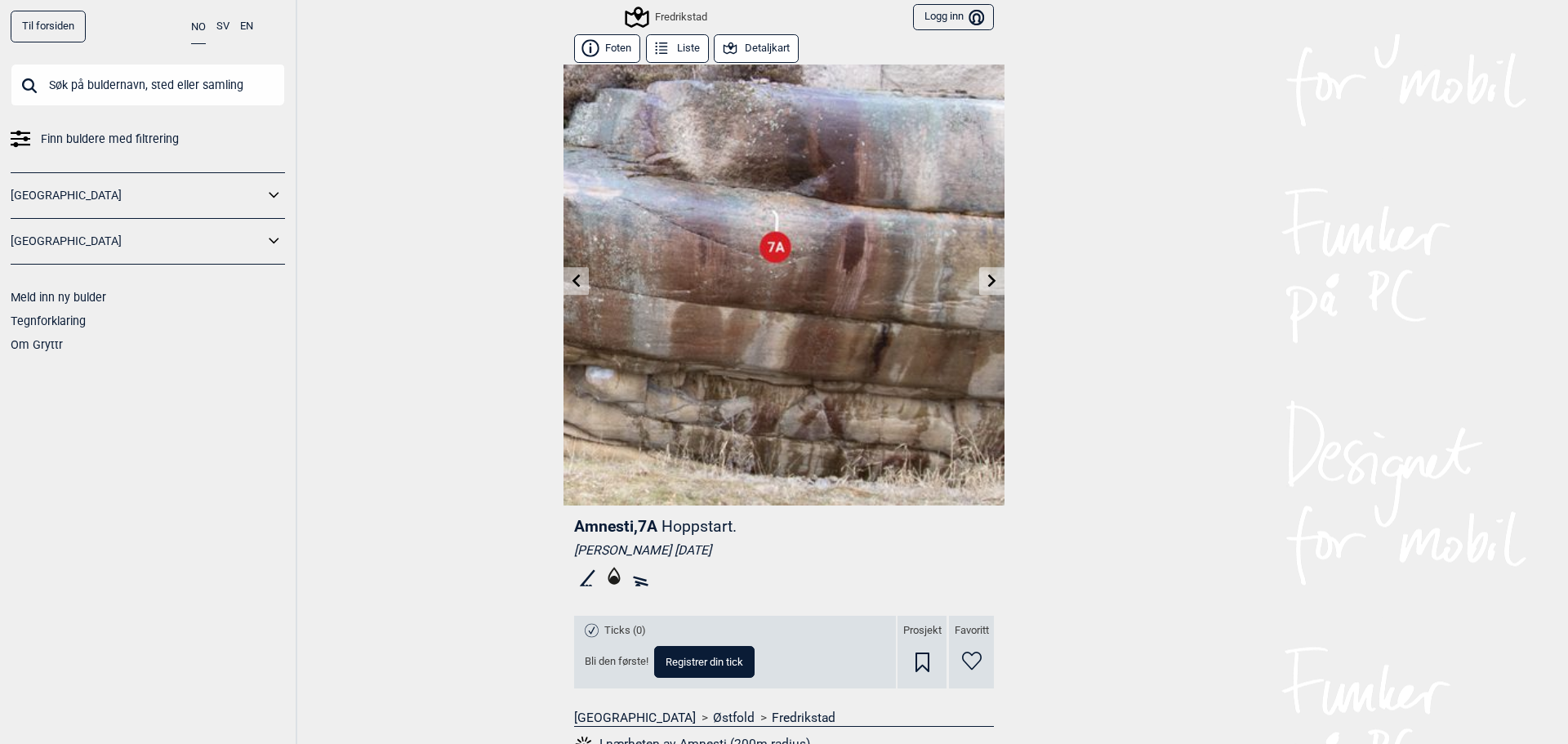
click at [573, 279] on icon at bounding box center [576, 280] width 8 height 13
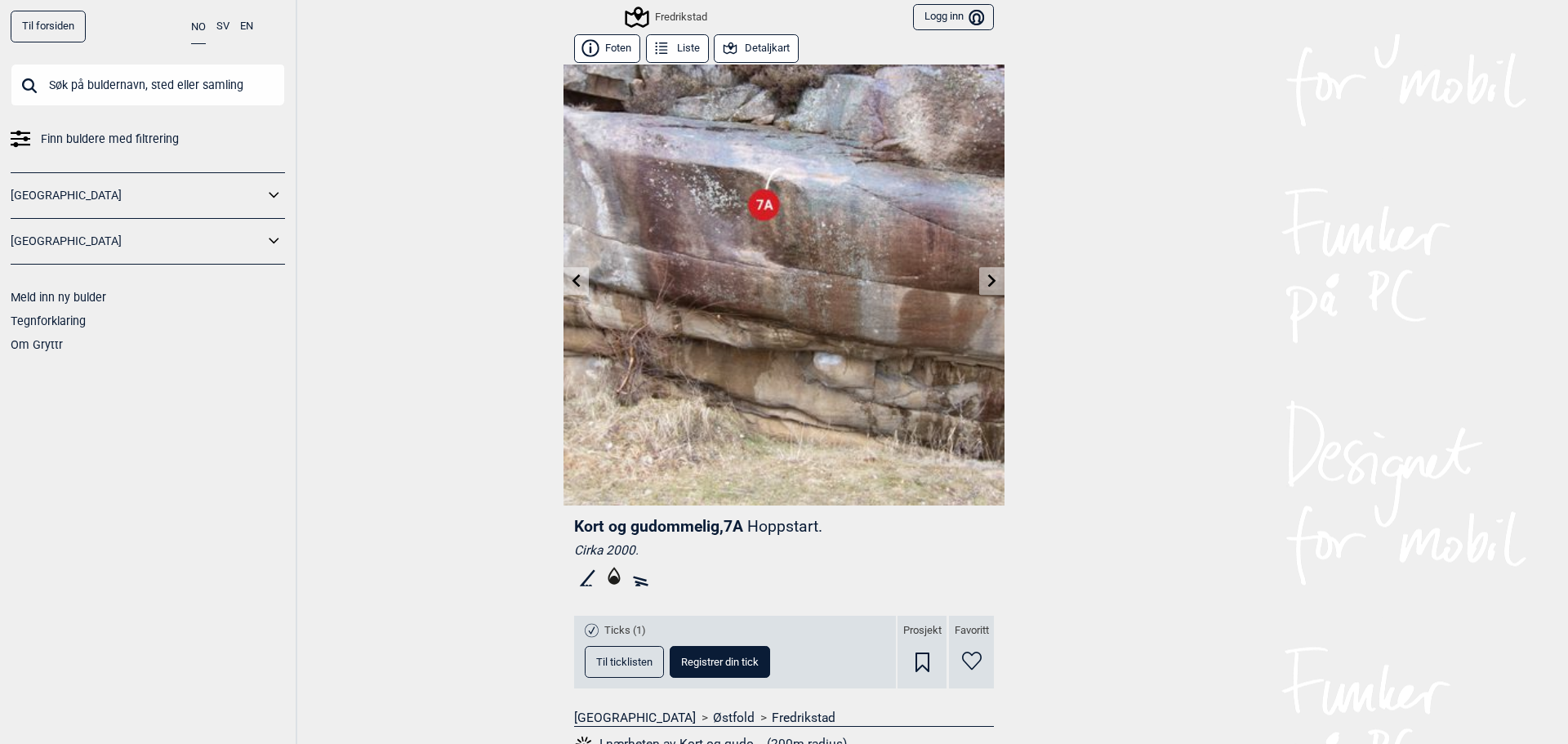
click at [573, 279] on icon at bounding box center [576, 280] width 8 height 13
click at [573, 280] on icon at bounding box center [576, 280] width 8 height 13
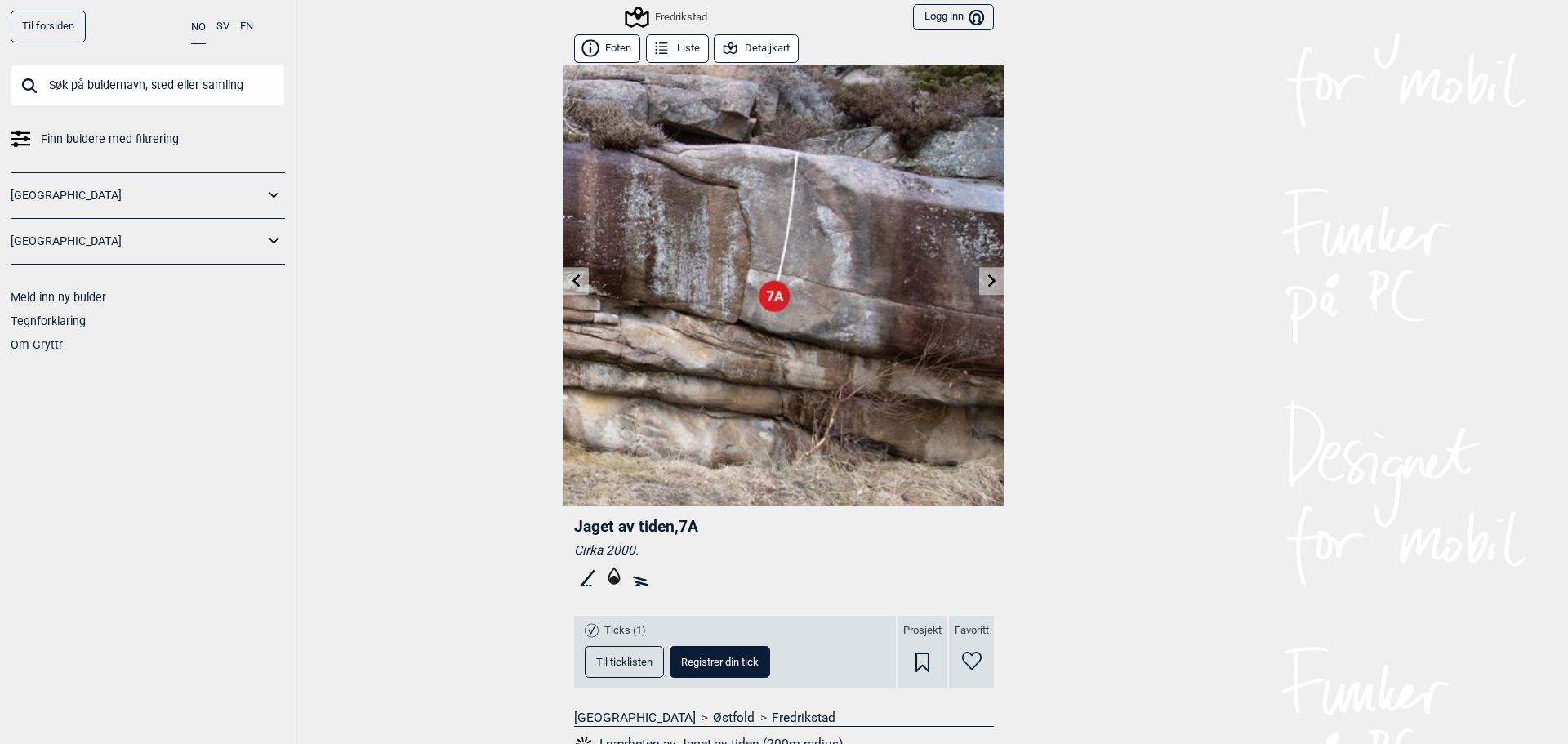
click at [573, 280] on icon at bounding box center [576, 280] width 8 height 13
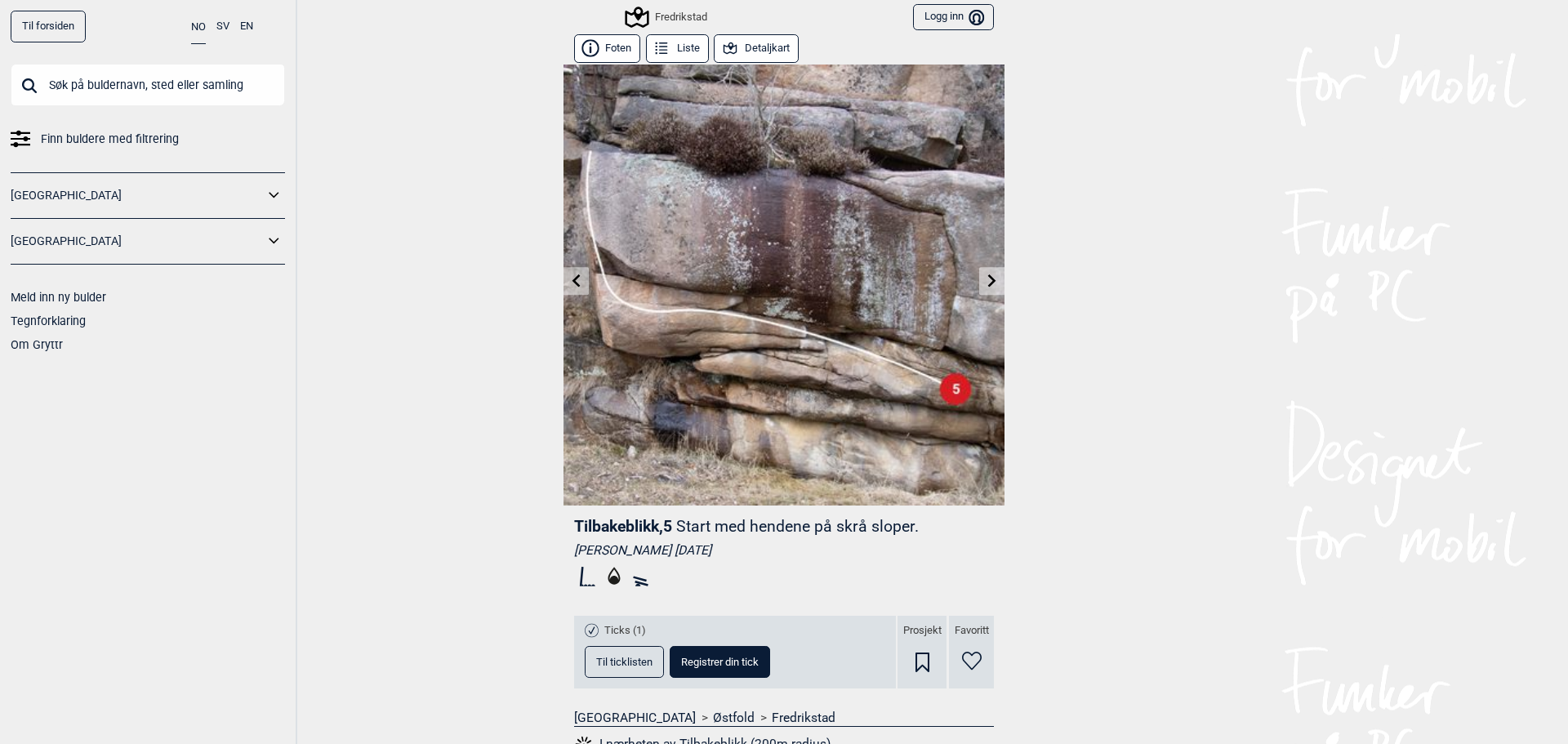
click at [572, 281] on icon at bounding box center [576, 280] width 13 height 13
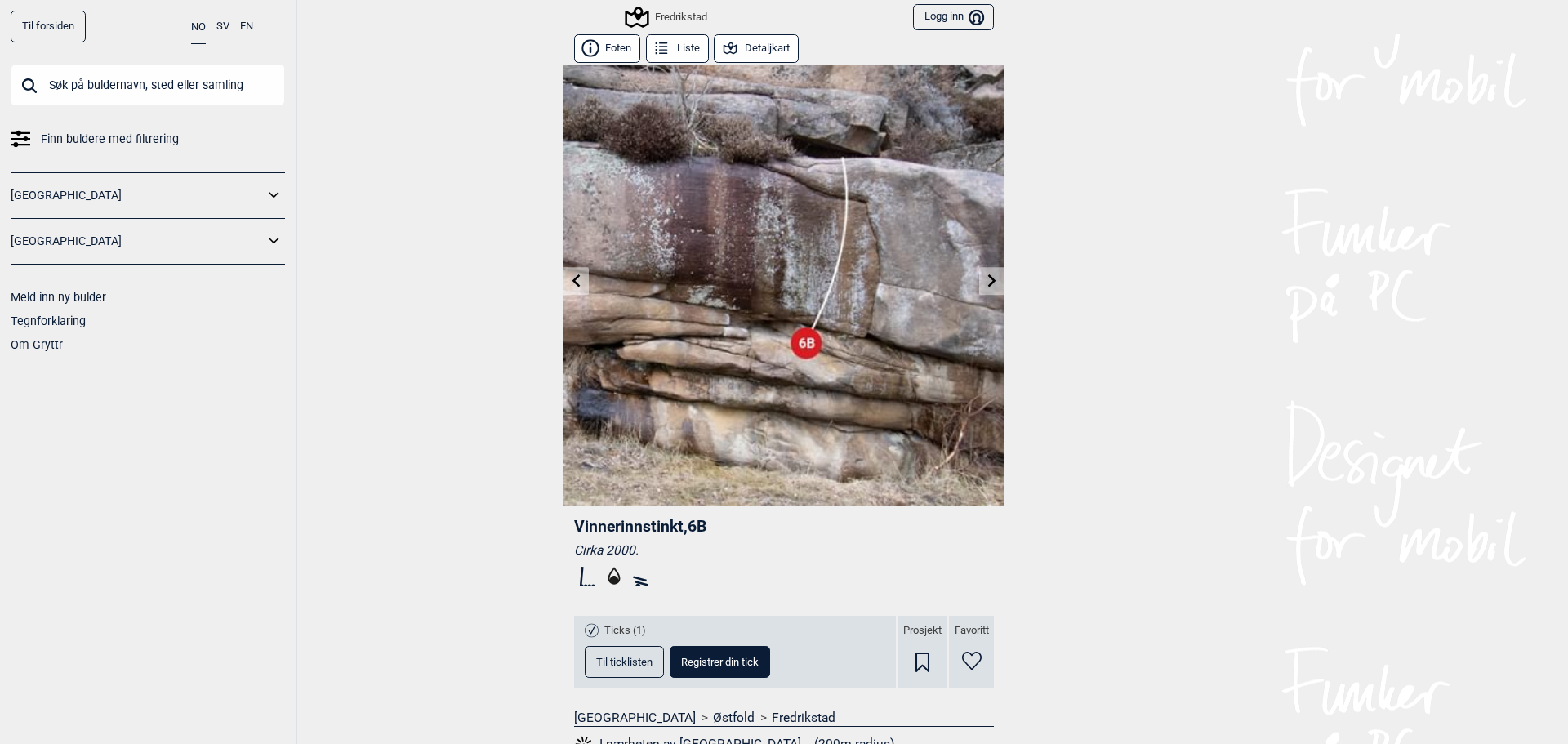
click at [573, 280] on icon at bounding box center [576, 280] width 13 height 13
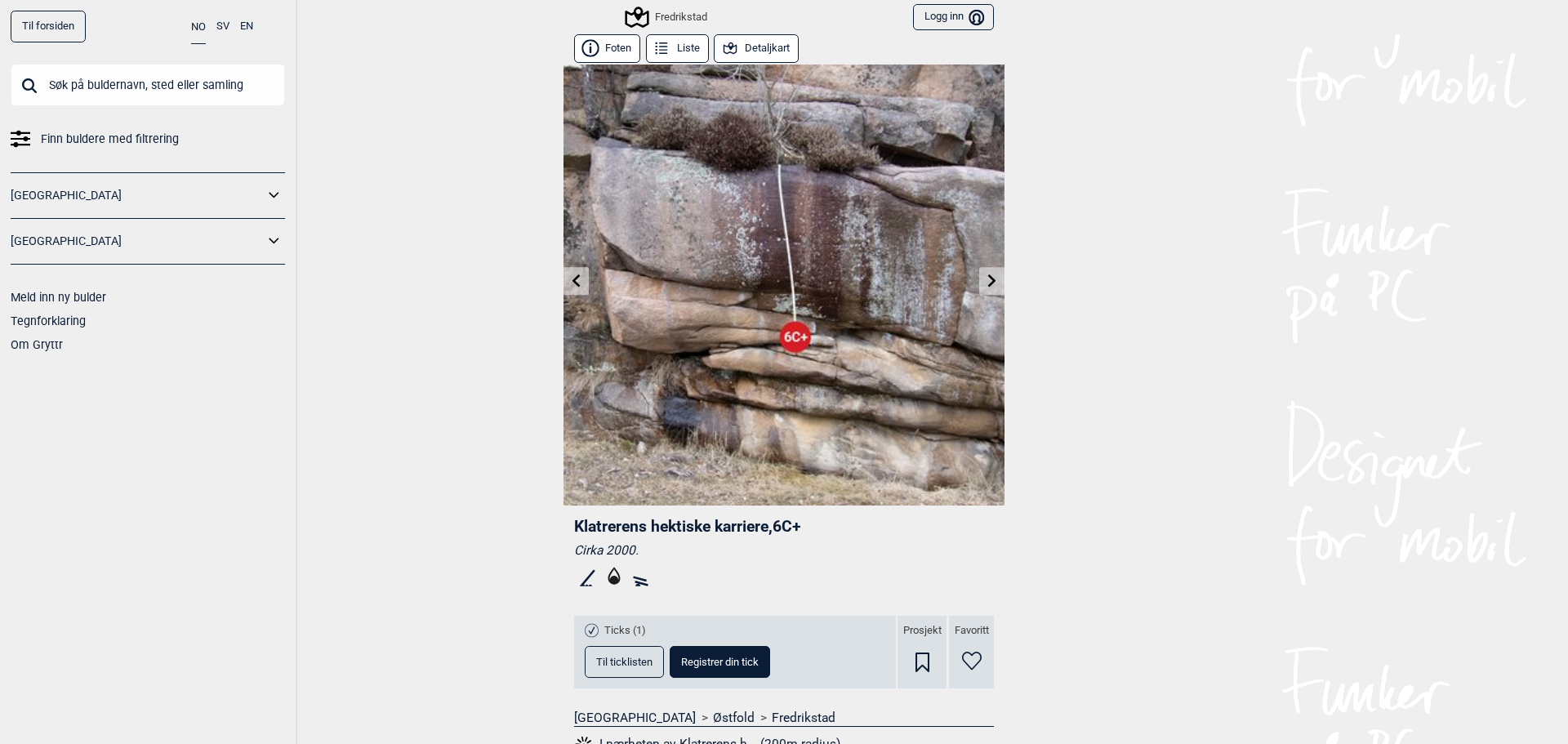
click at [573, 280] on icon at bounding box center [576, 280] width 13 height 13
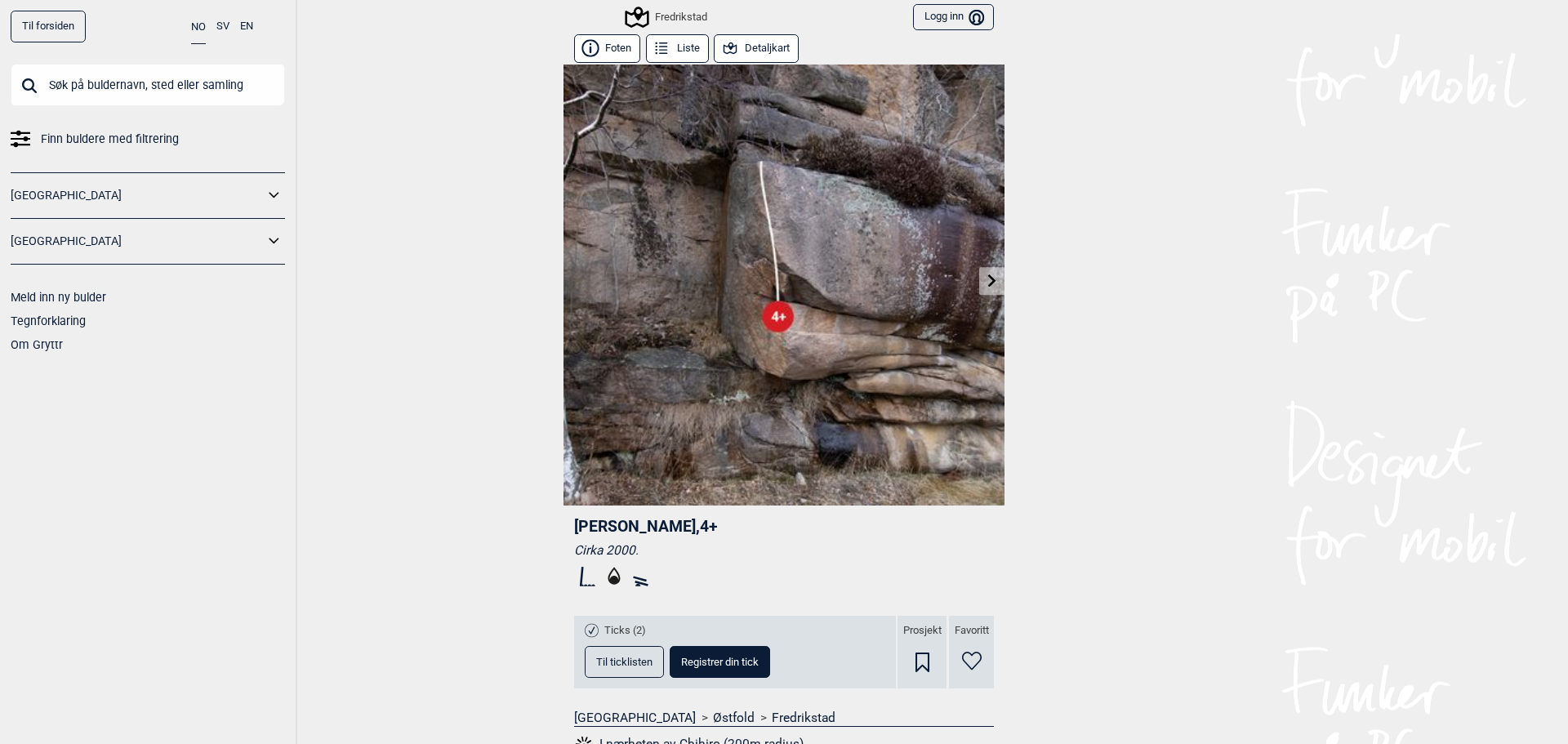
click at [573, 280] on img at bounding box center [784, 284] width 441 height 441
